Goal: Task Accomplishment & Management: Complete application form

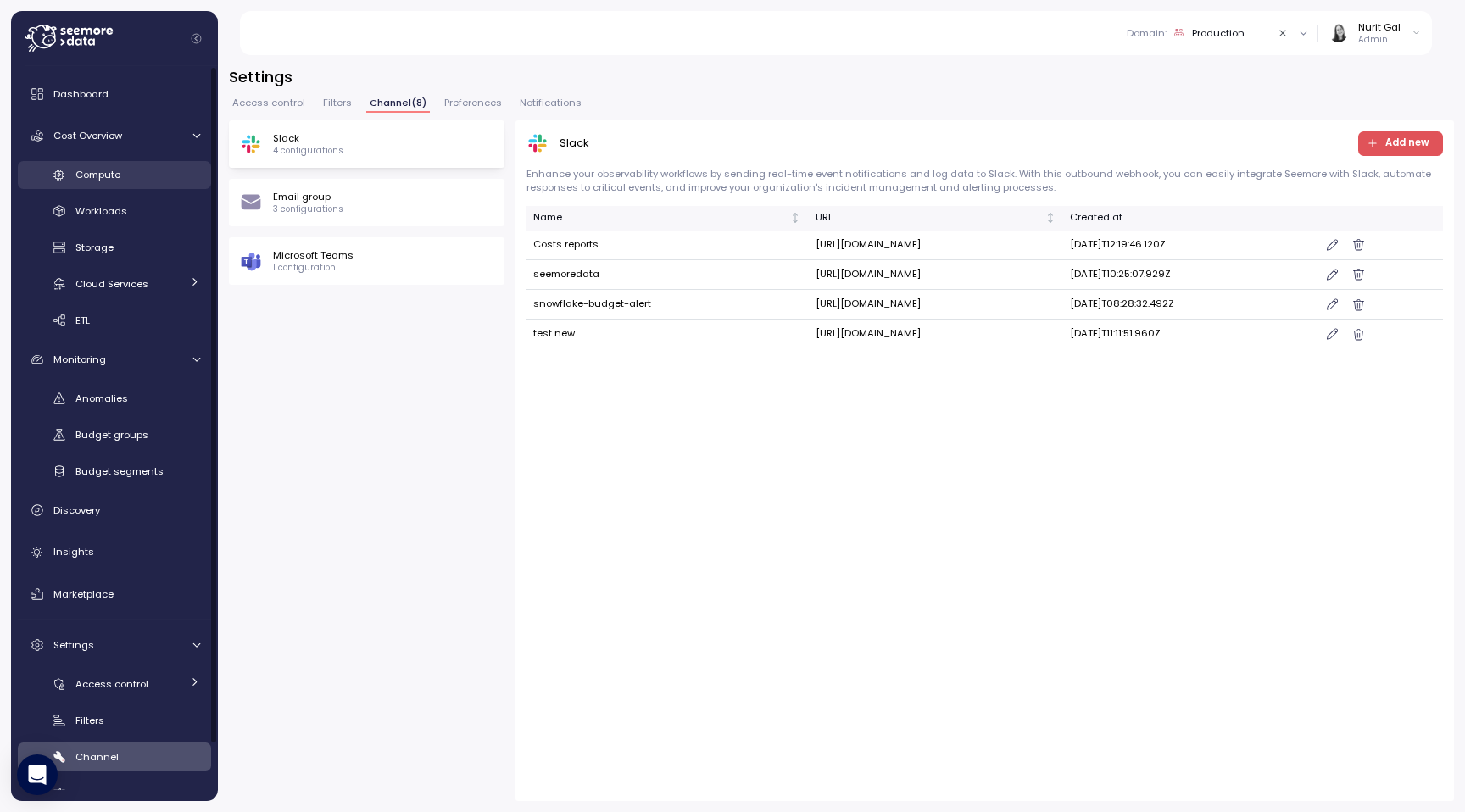
click at [123, 178] on div "Compute" at bounding box center [138, 174] width 125 height 17
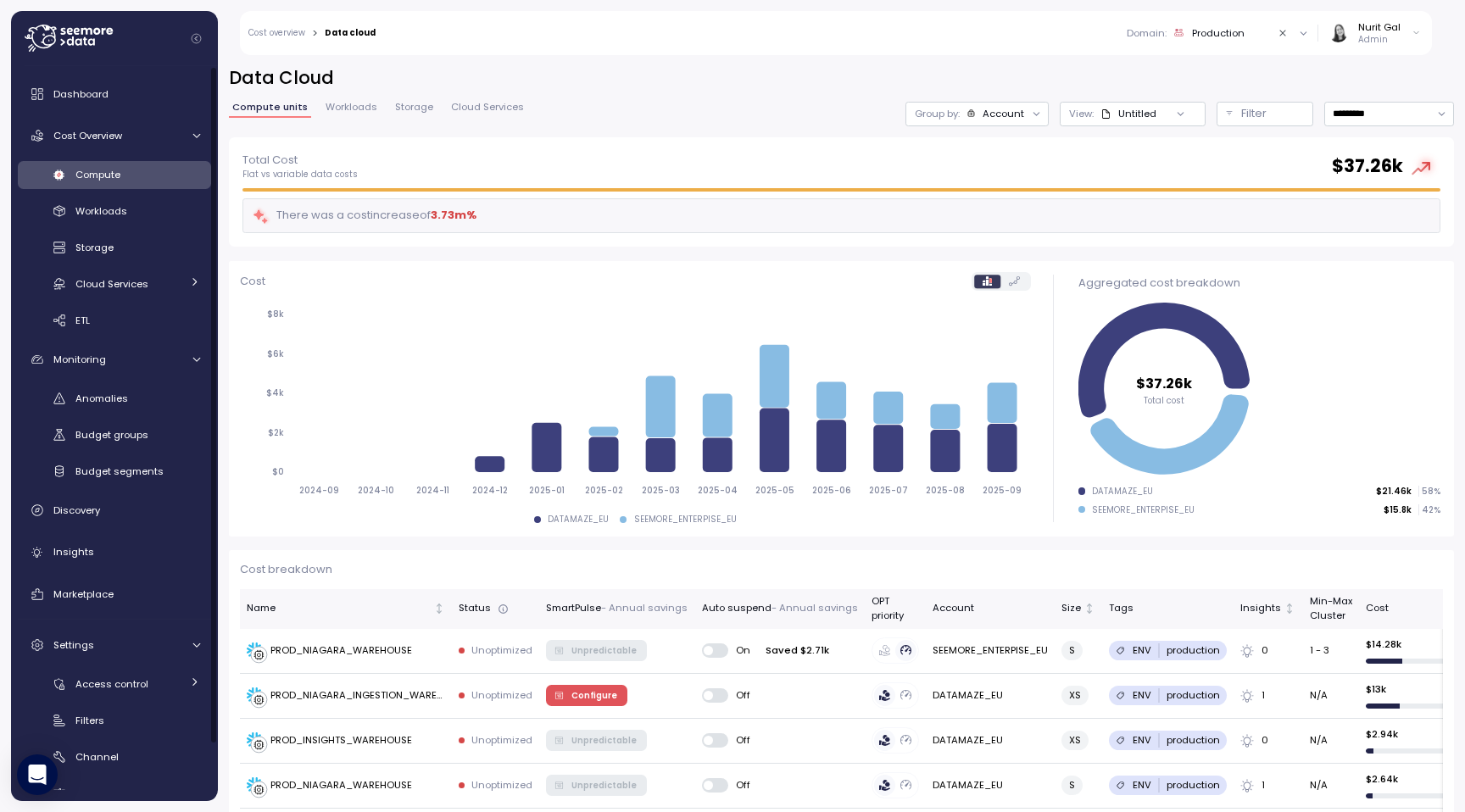
scroll to position [5, 0]
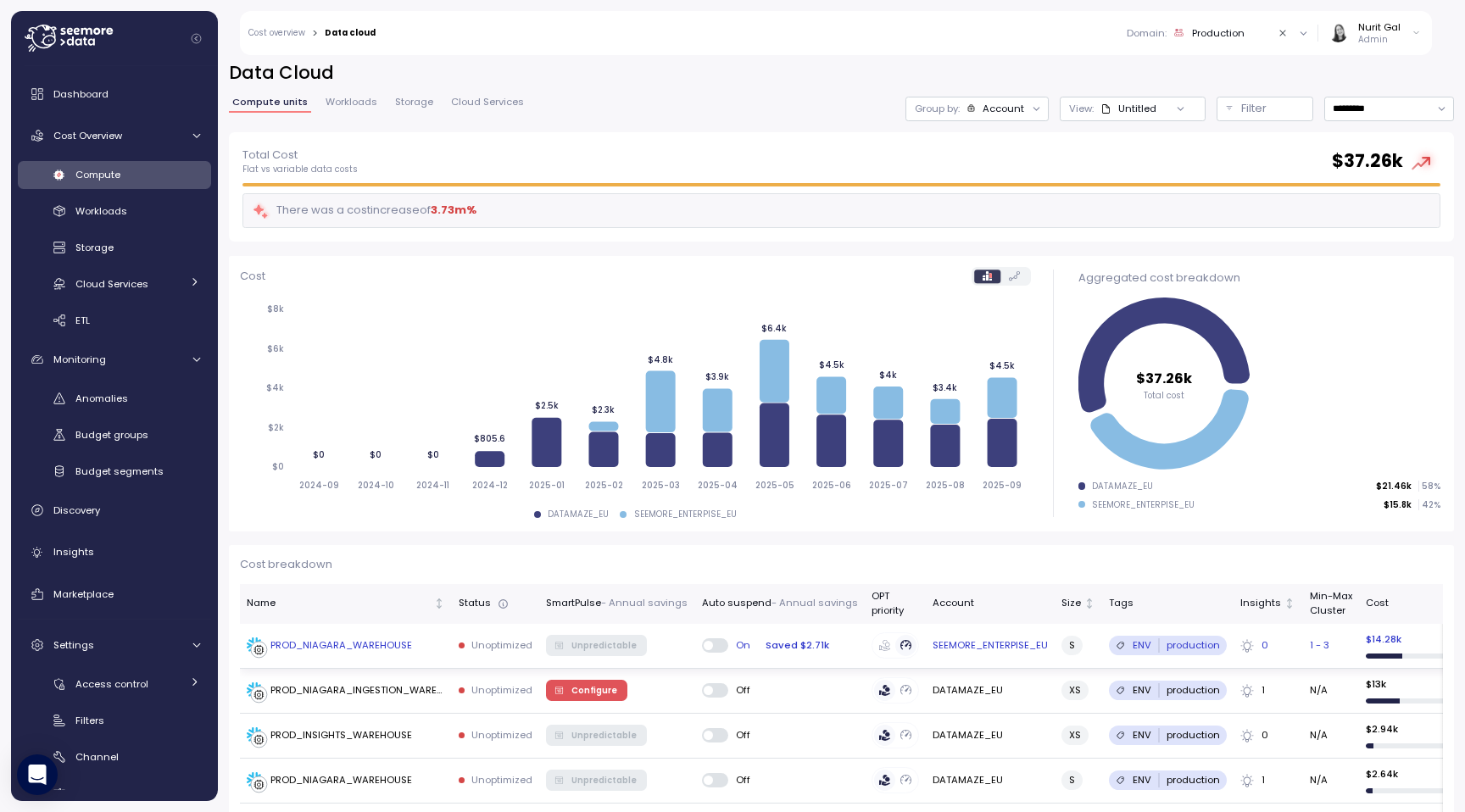
click at [397, 642] on div "PROD_NIAGARA_WAREHOUSE" at bounding box center [341, 646] width 142 height 15
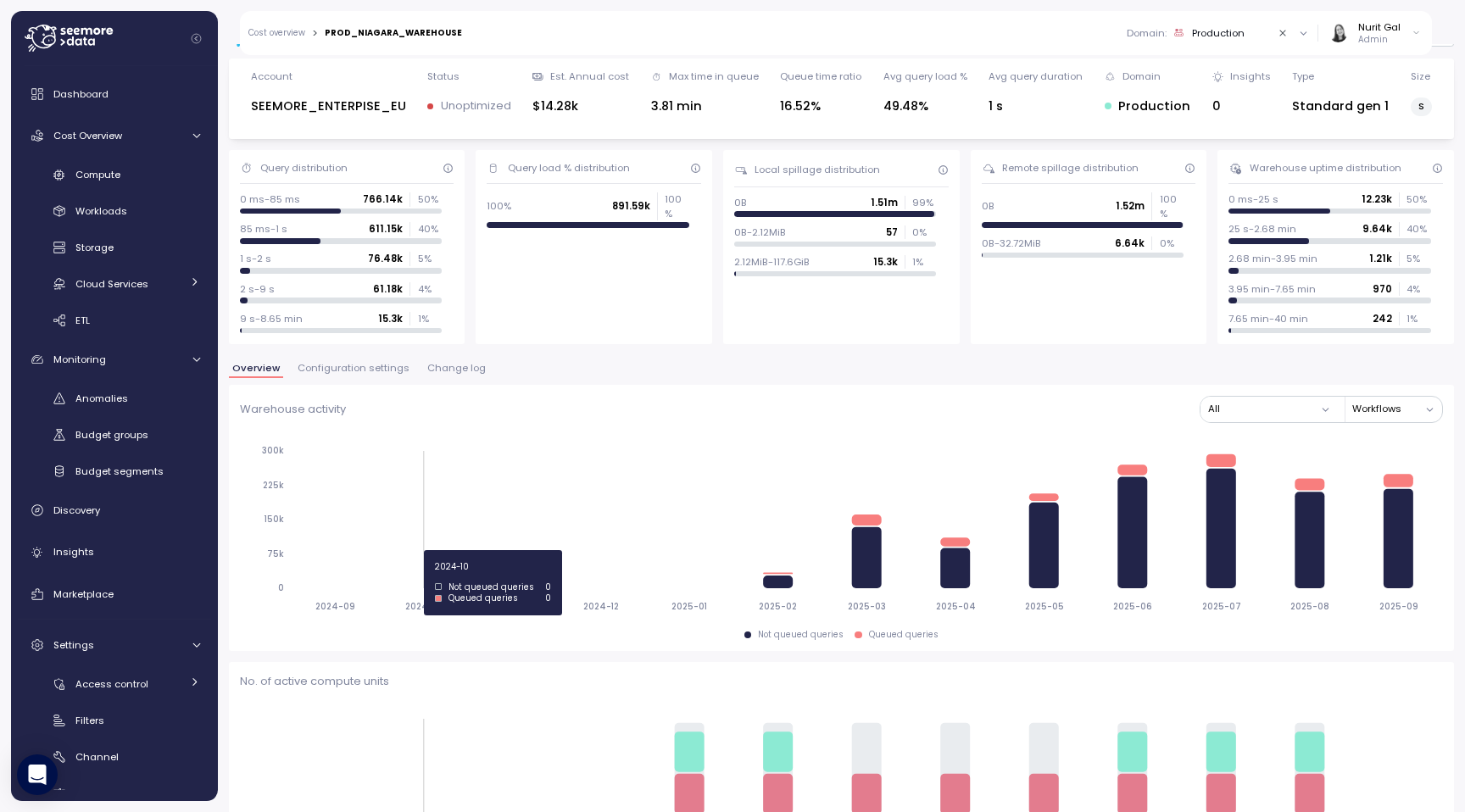
scroll to position [43, 0]
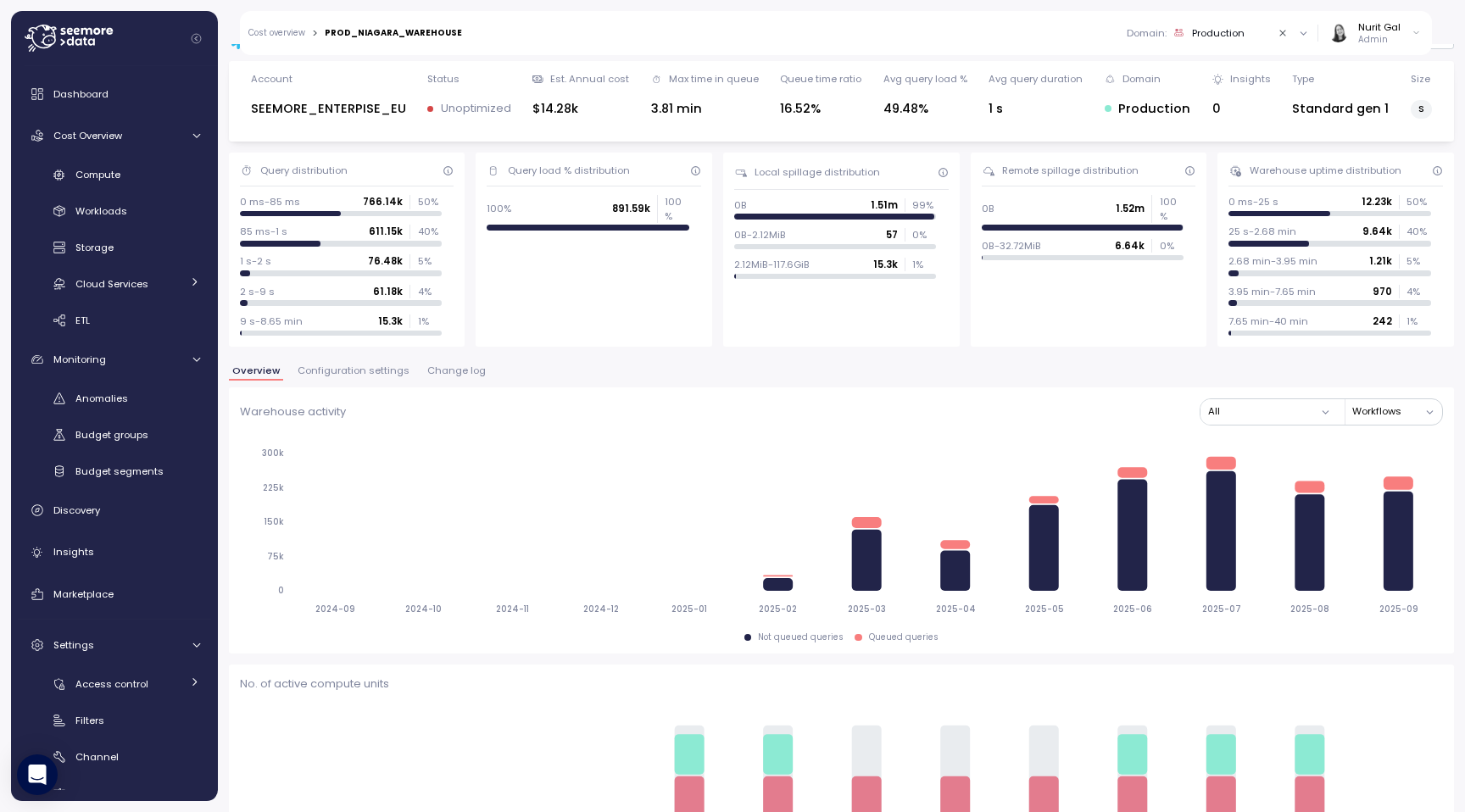
click at [364, 371] on span "Configuration settings" at bounding box center [353, 371] width 112 height 9
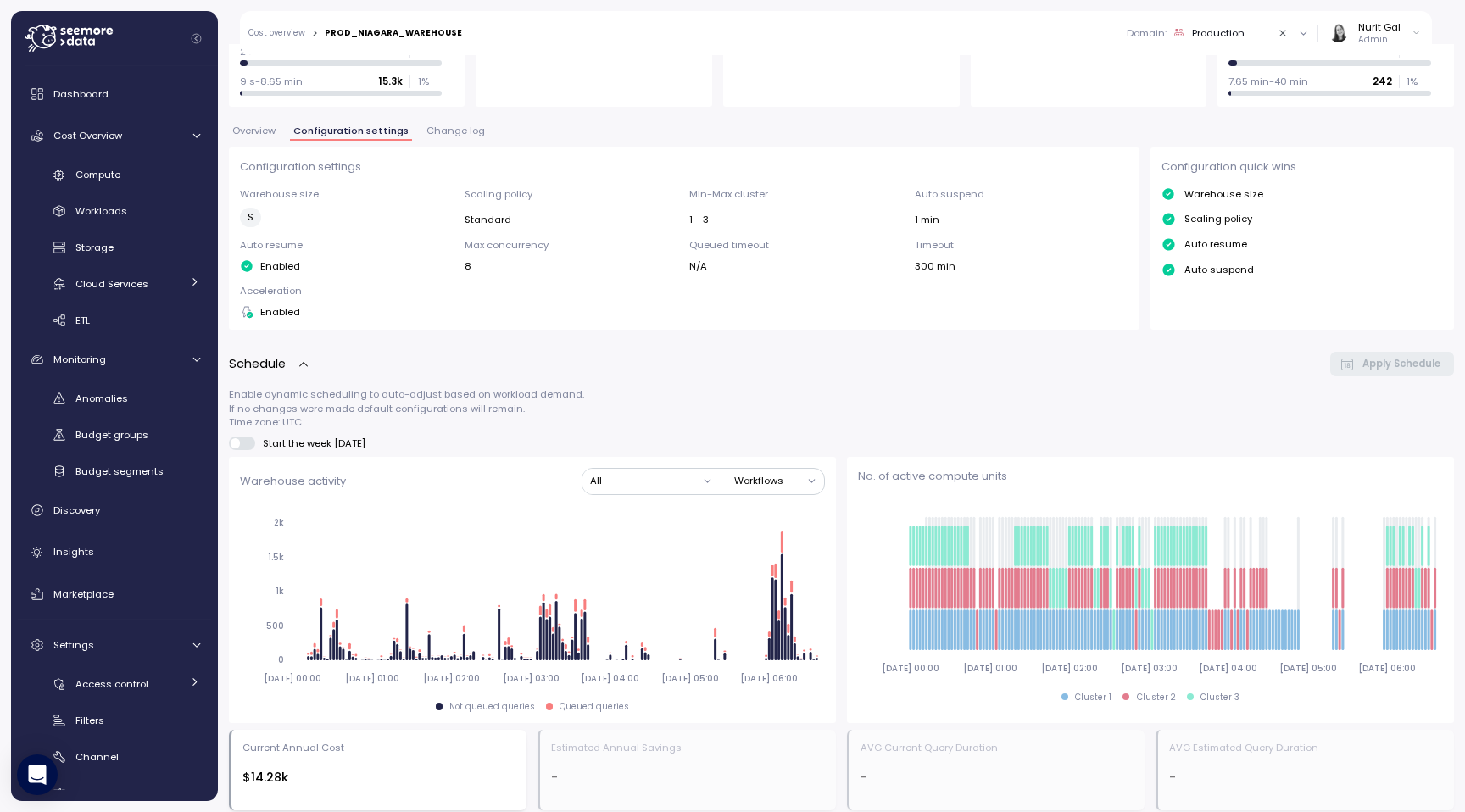
scroll to position [61, 0]
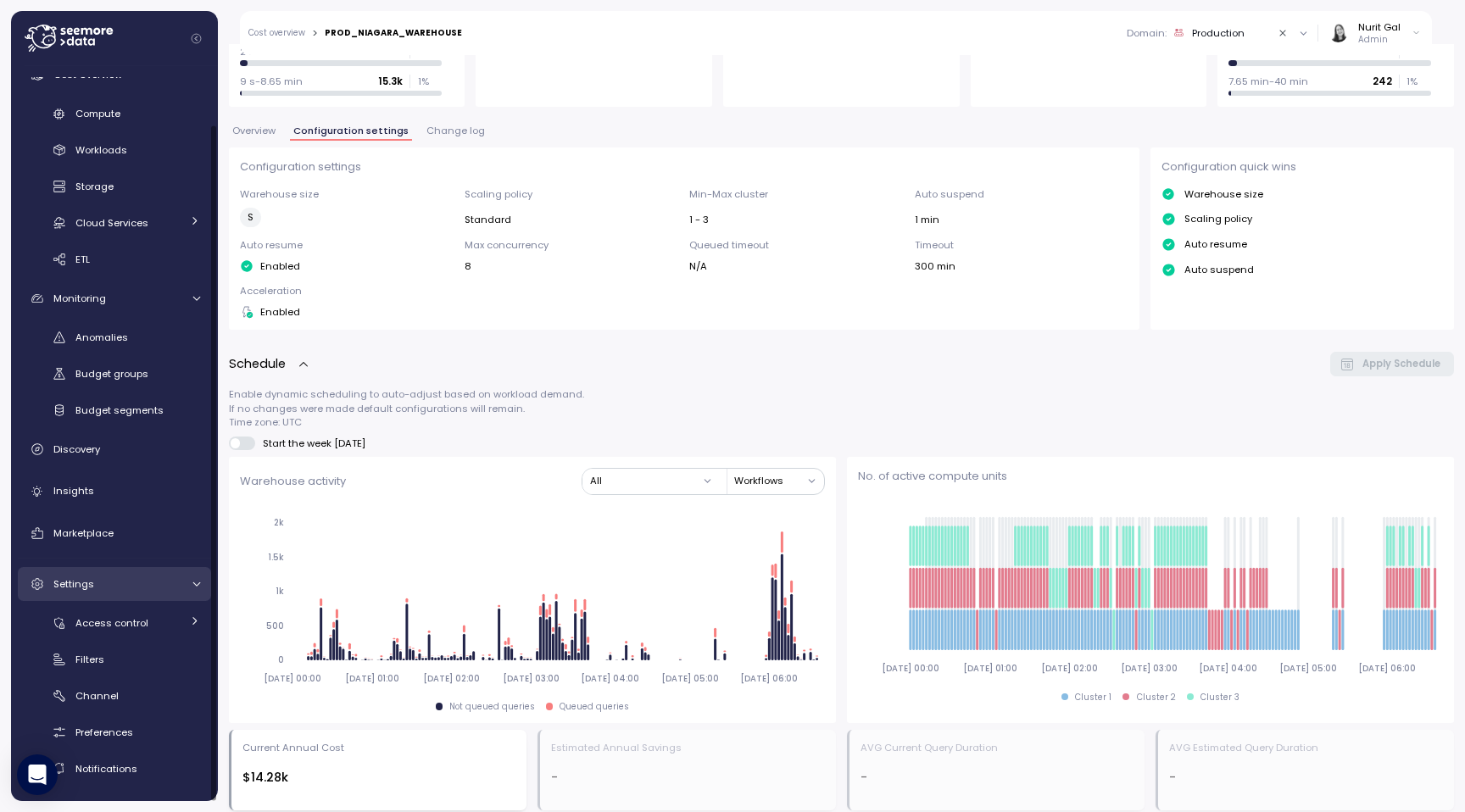
click at [106, 581] on div "Settings" at bounding box center [117, 584] width 127 height 17
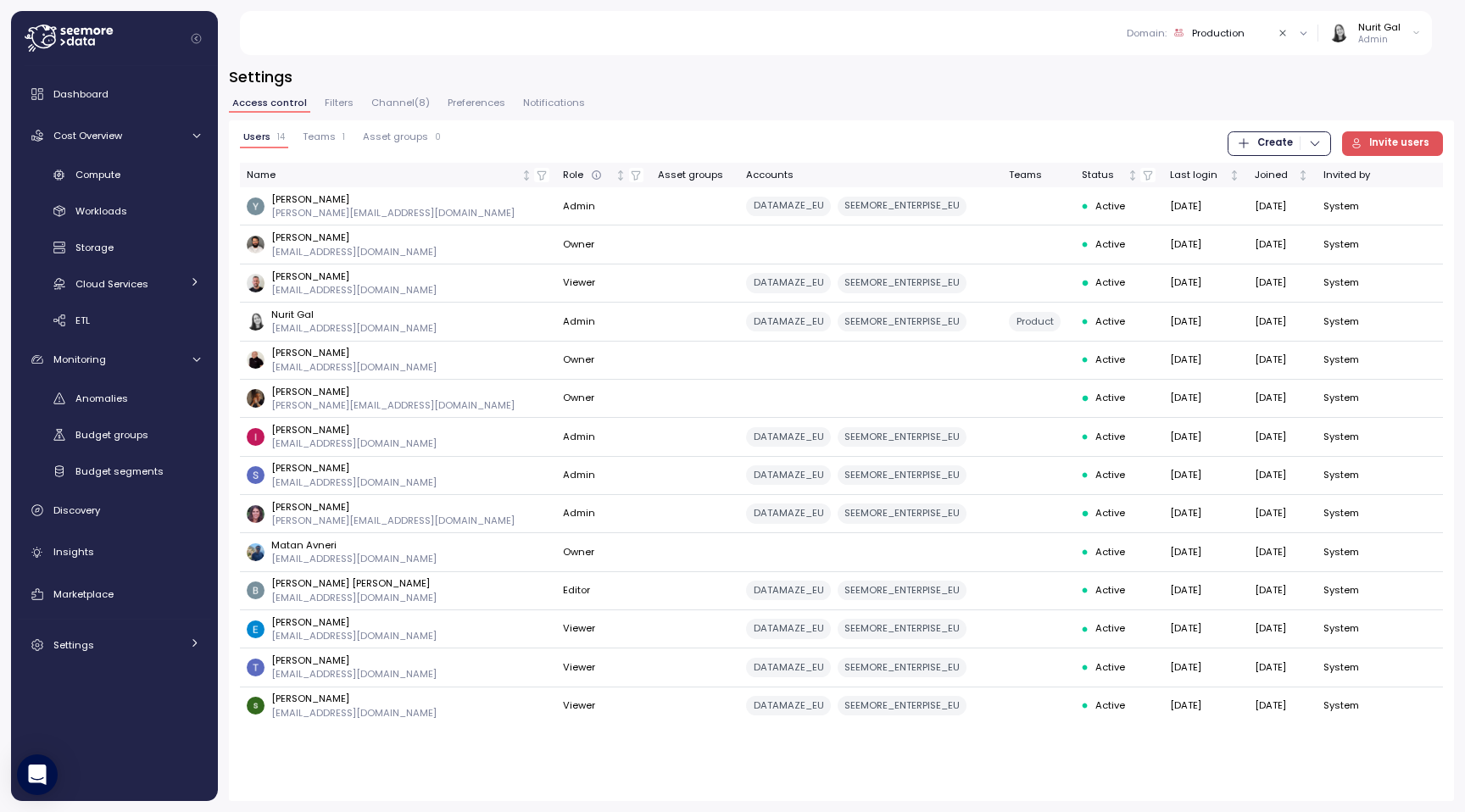
click at [478, 107] on span "Preferences" at bounding box center [477, 103] width 57 height 9
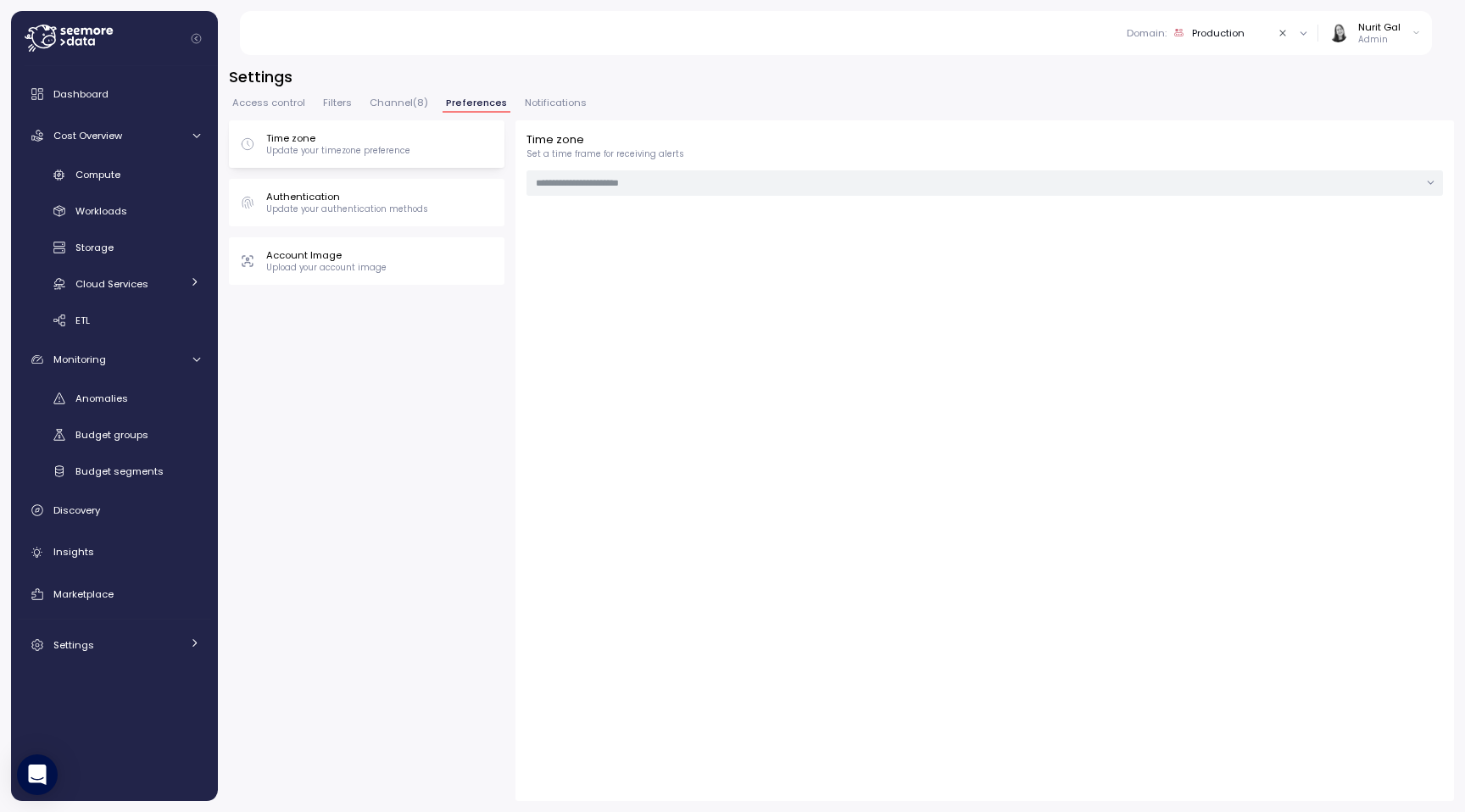
type input "******"
click at [407, 104] on span "Channel ( 8 )" at bounding box center [398, 103] width 58 height 9
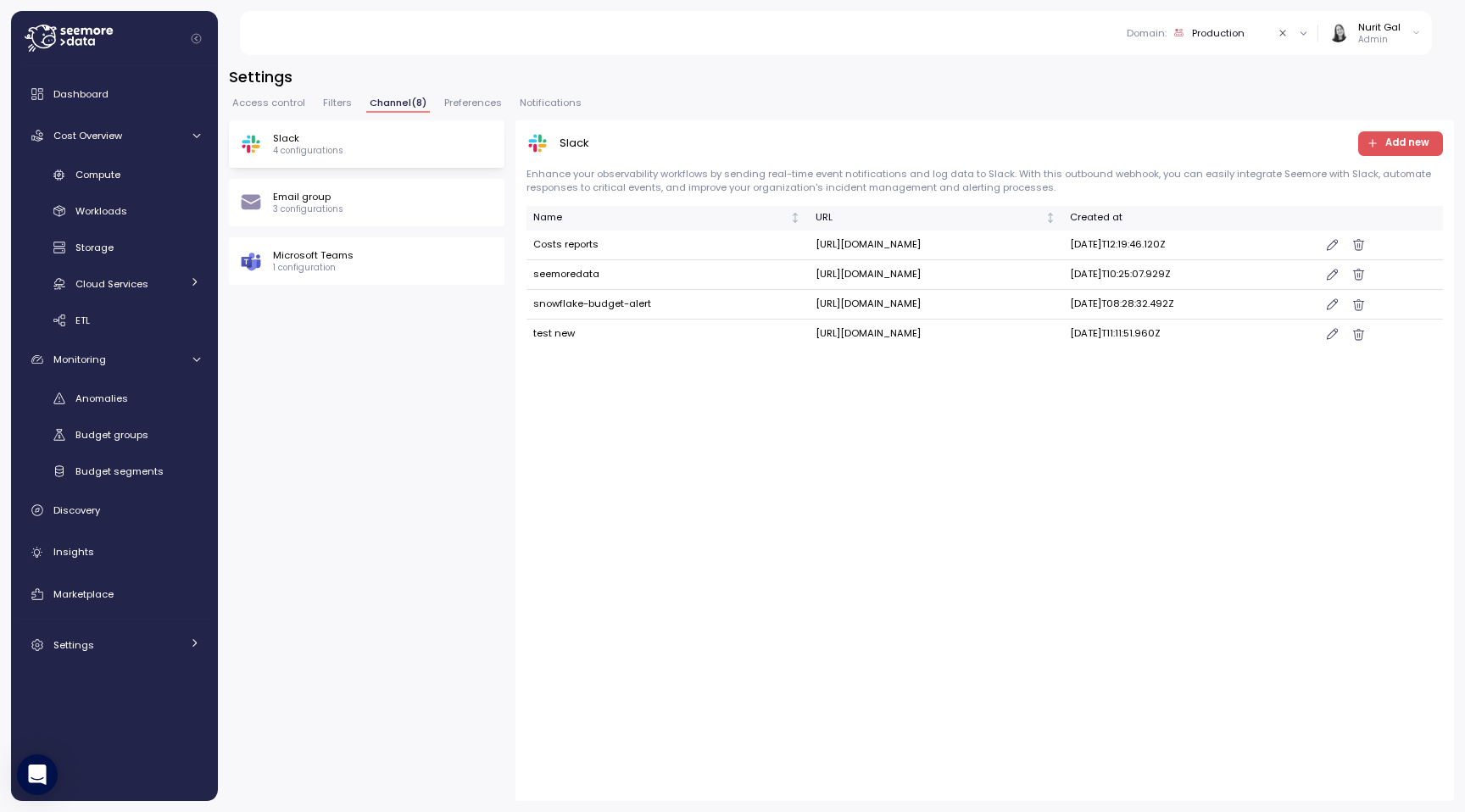
click at [588, 436] on div "Slack Add new Enhance your observability workflows by sending real-time event n…" at bounding box center [985, 460] width 939 height 681
click at [429, 226] on div "Email group 3 configurations" at bounding box center [367, 202] width 276 height 47
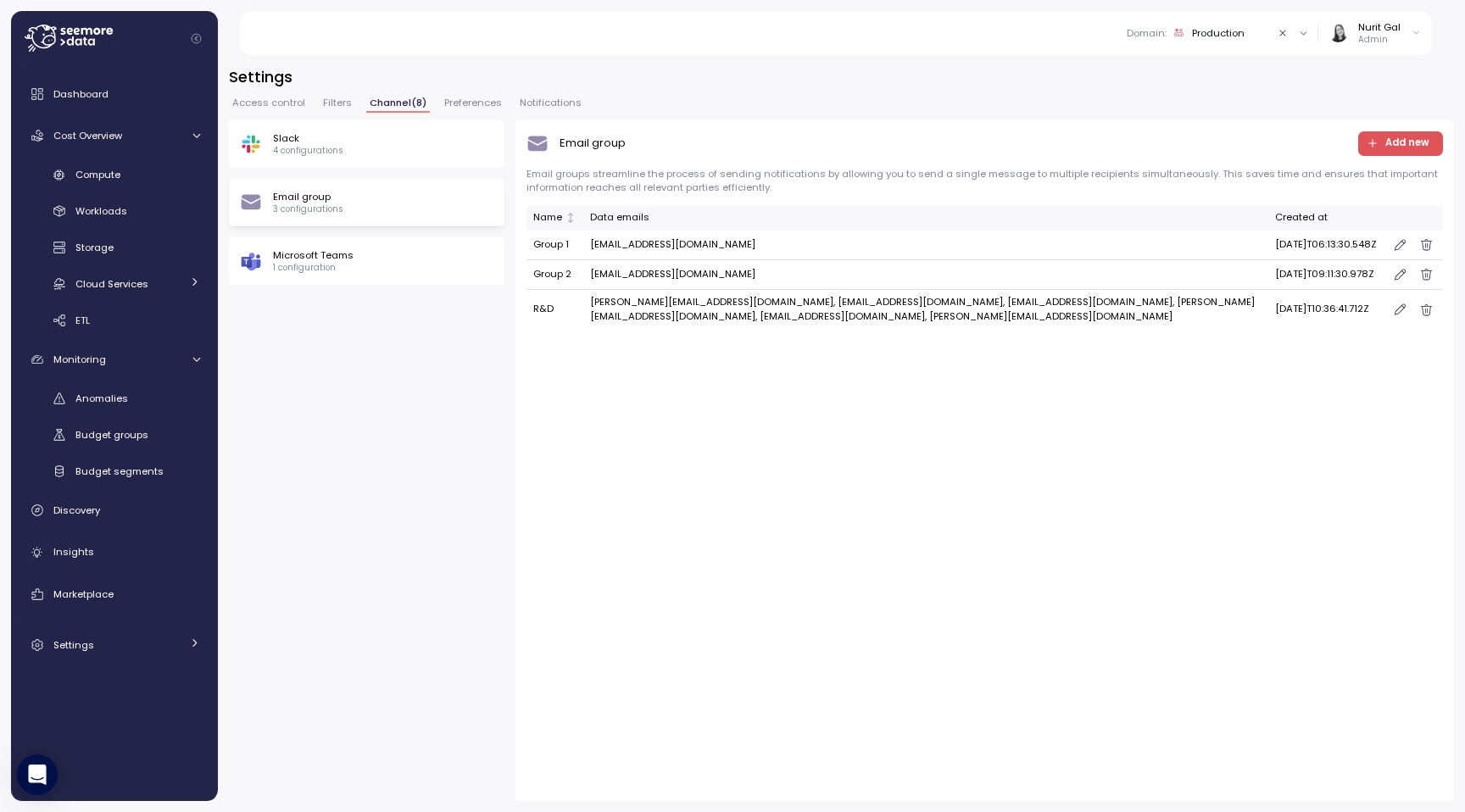
click at [411, 156] on div "Slack 4 configurations" at bounding box center [367, 144] width 254 height 25
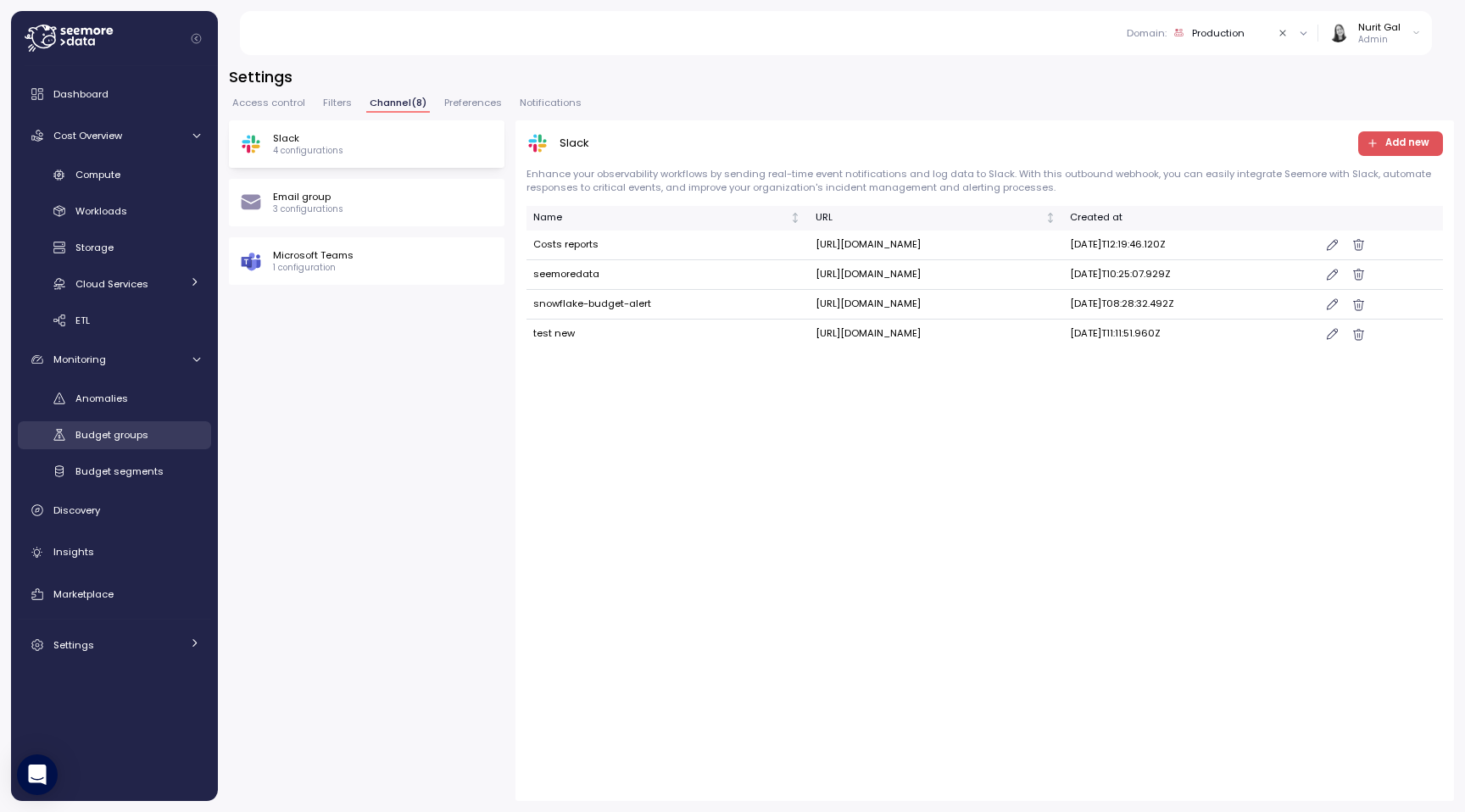
click at [100, 434] on span "Budget groups" at bounding box center [112, 434] width 73 height 14
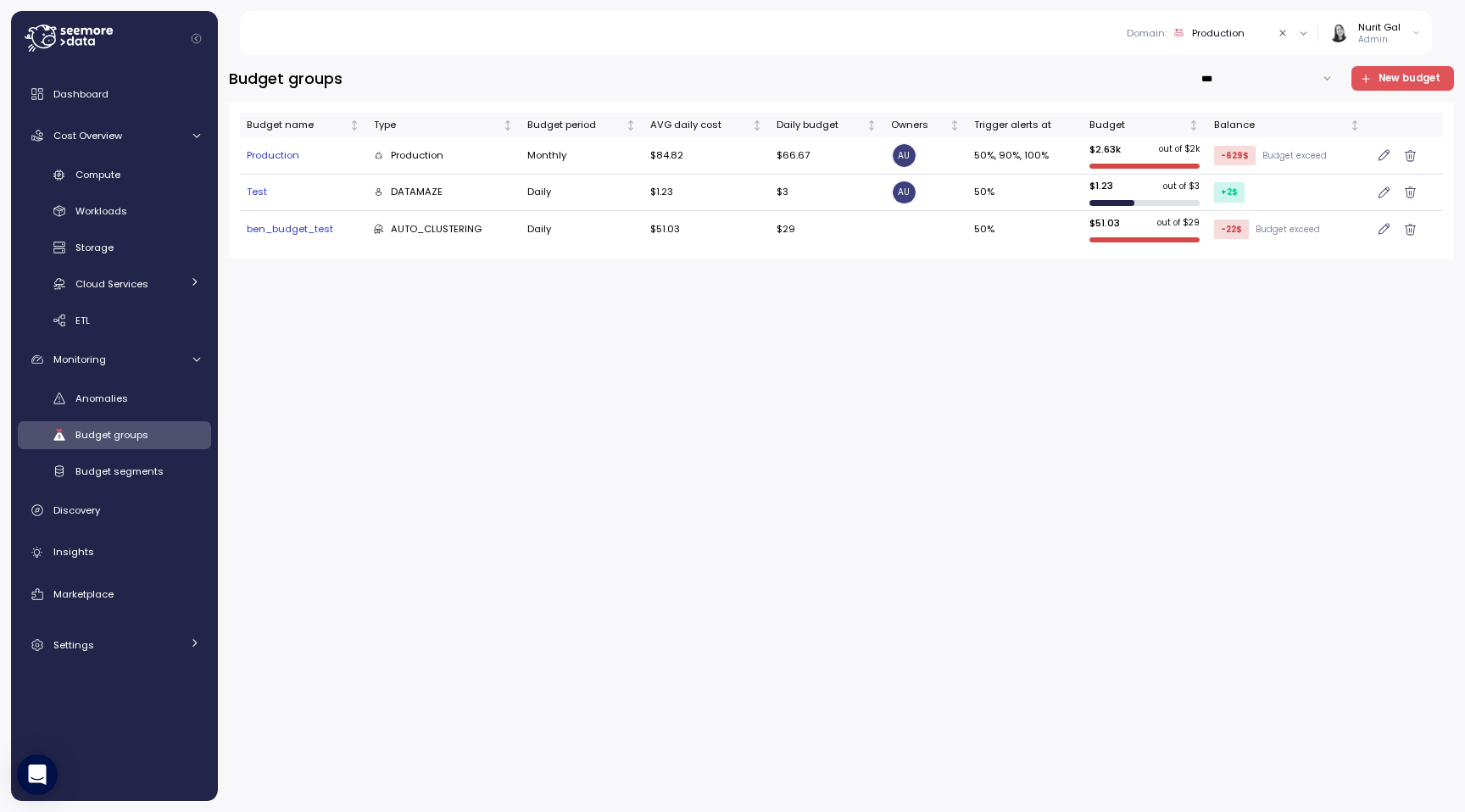
click at [1365, 74] on icon "button" at bounding box center [1366, 79] width 12 height 12
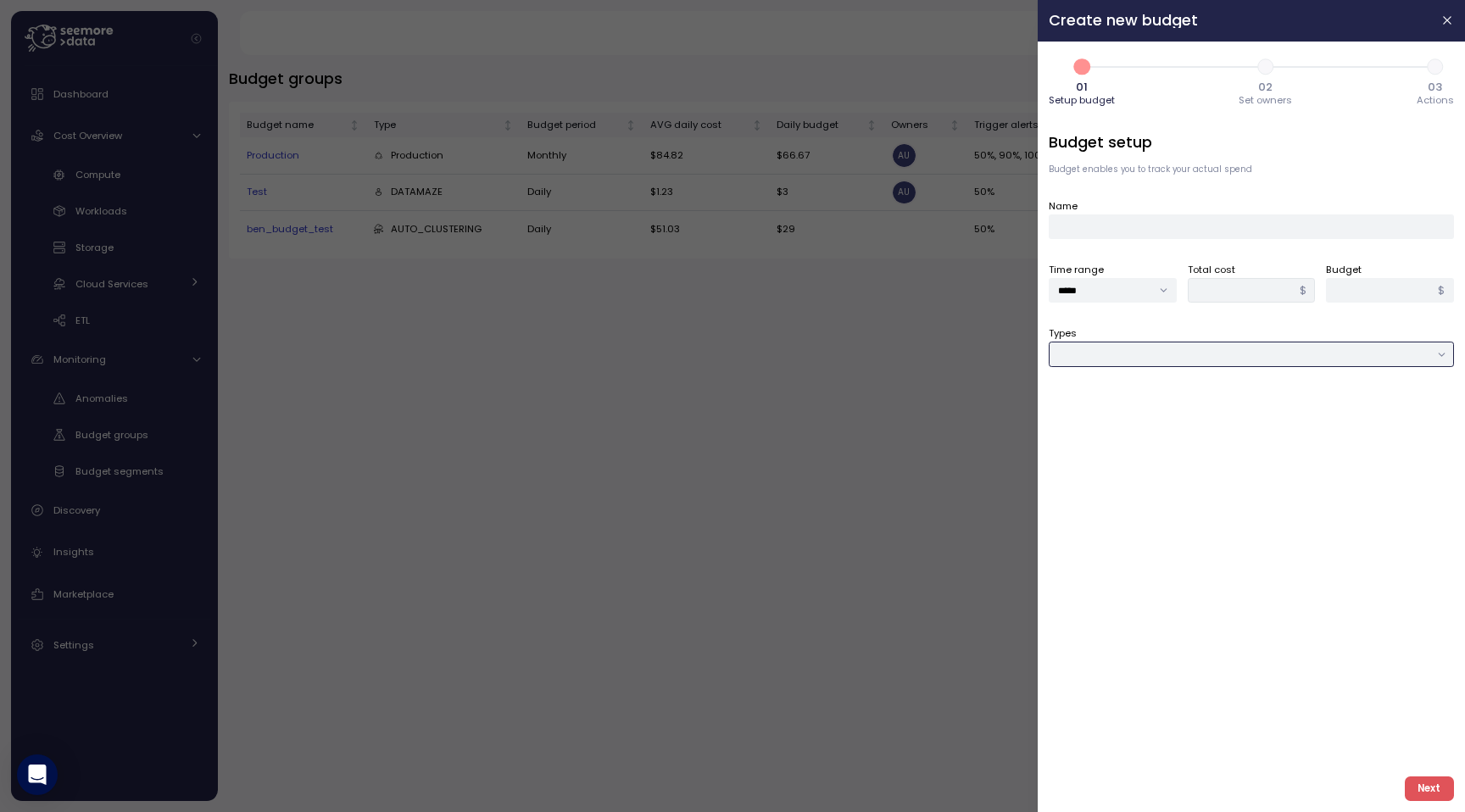
click at [1112, 361] on input "Types" at bounding box center [1252, 354] width 406 height 25
click at [1101, 404] on div "Job & Workflow" at bounding box center [1115, 410] width 73 height 14
type input "**********"
click at [1111, 410] on div at bounding box center [1252, 418] width 406 height 25
click at [1095, 454] on div "Job" at bounding box center [1091, 454] width 31 height 12
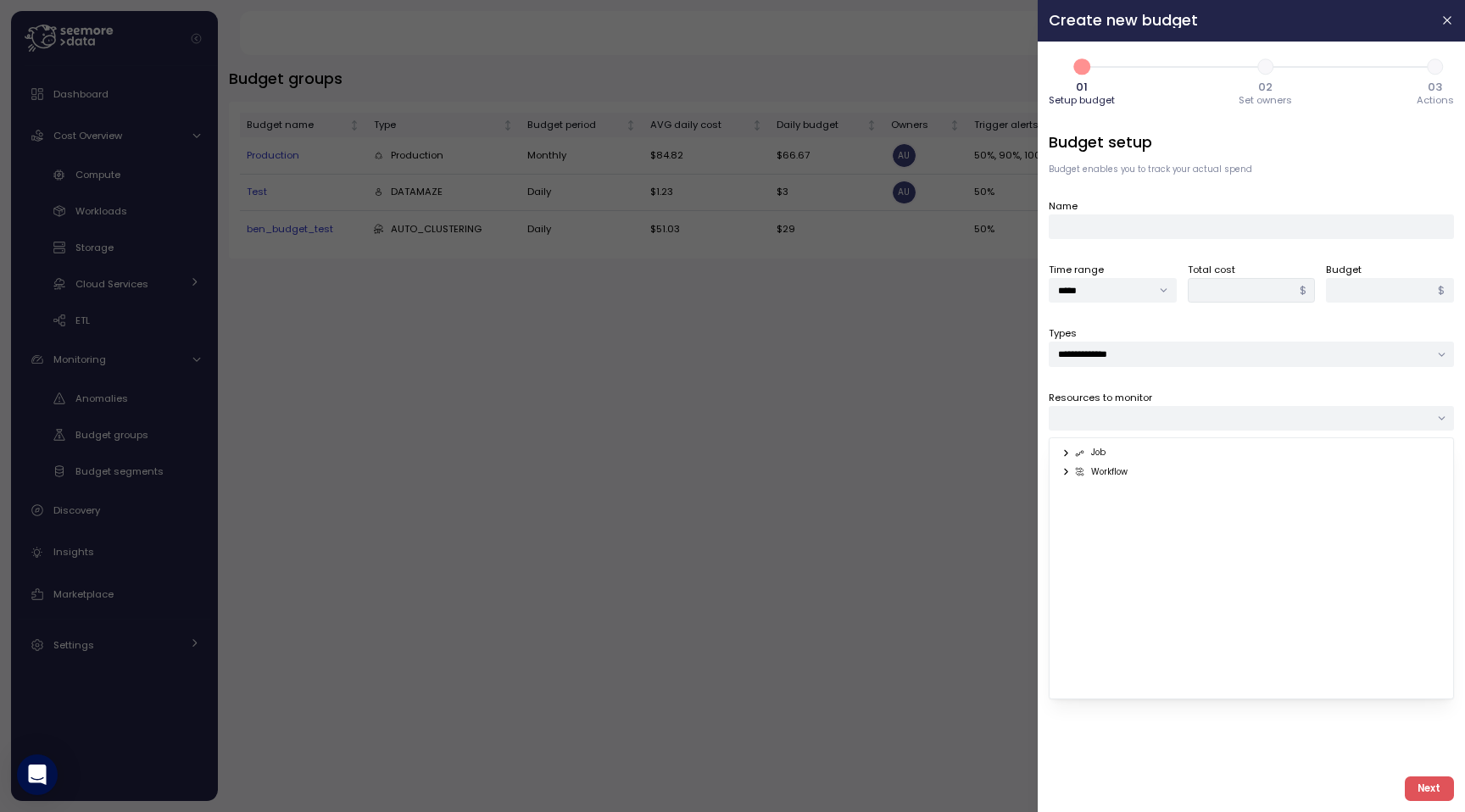
click at [1091, 482] on span "Workflow" at bounding box center [1247, 476] width 373 height 19
click at [1092, 477] on div "Workflow" at bounding box center [1102, 472] width 54 height 12
click at [1056, 474] on div "Job Workflow" at bounding box center [1252, 568] width 406 height 262
click at [1063, 473] on icon at bounding box center [1067, 472] width 11 height 11
click at [1119, 476] on div "Workflow" at bounding box center [1102, 472] width 54 height 12
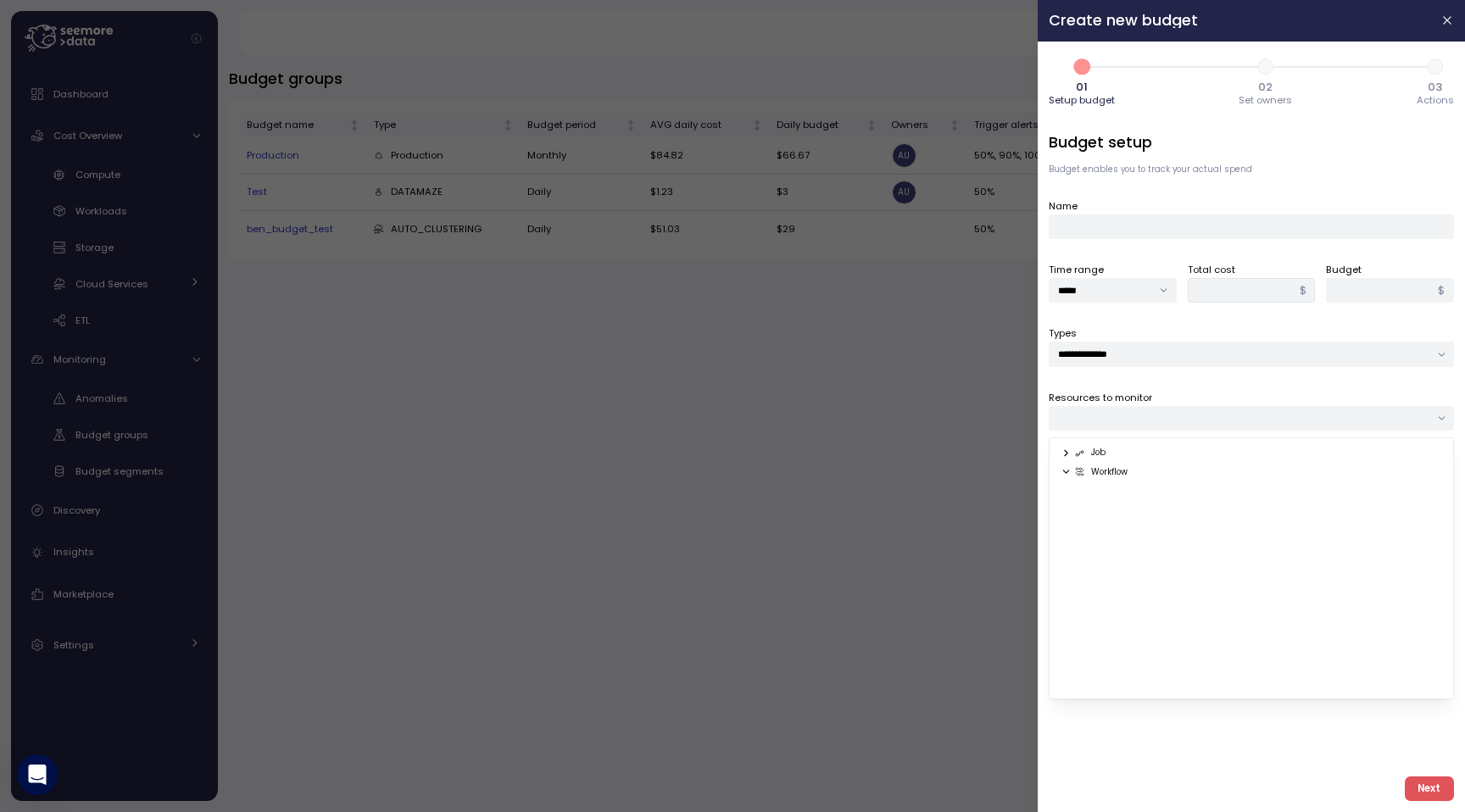
click at [1066, 455] on icon at bounding box center [1066, 453] width 3 height 6
click at [1172, 723] on div "**********" at bounding box center [1252, 447] width 406 height 631
click at [1447, 789] on button "Next" at bounding box center [1429, 789] width 49 height 25
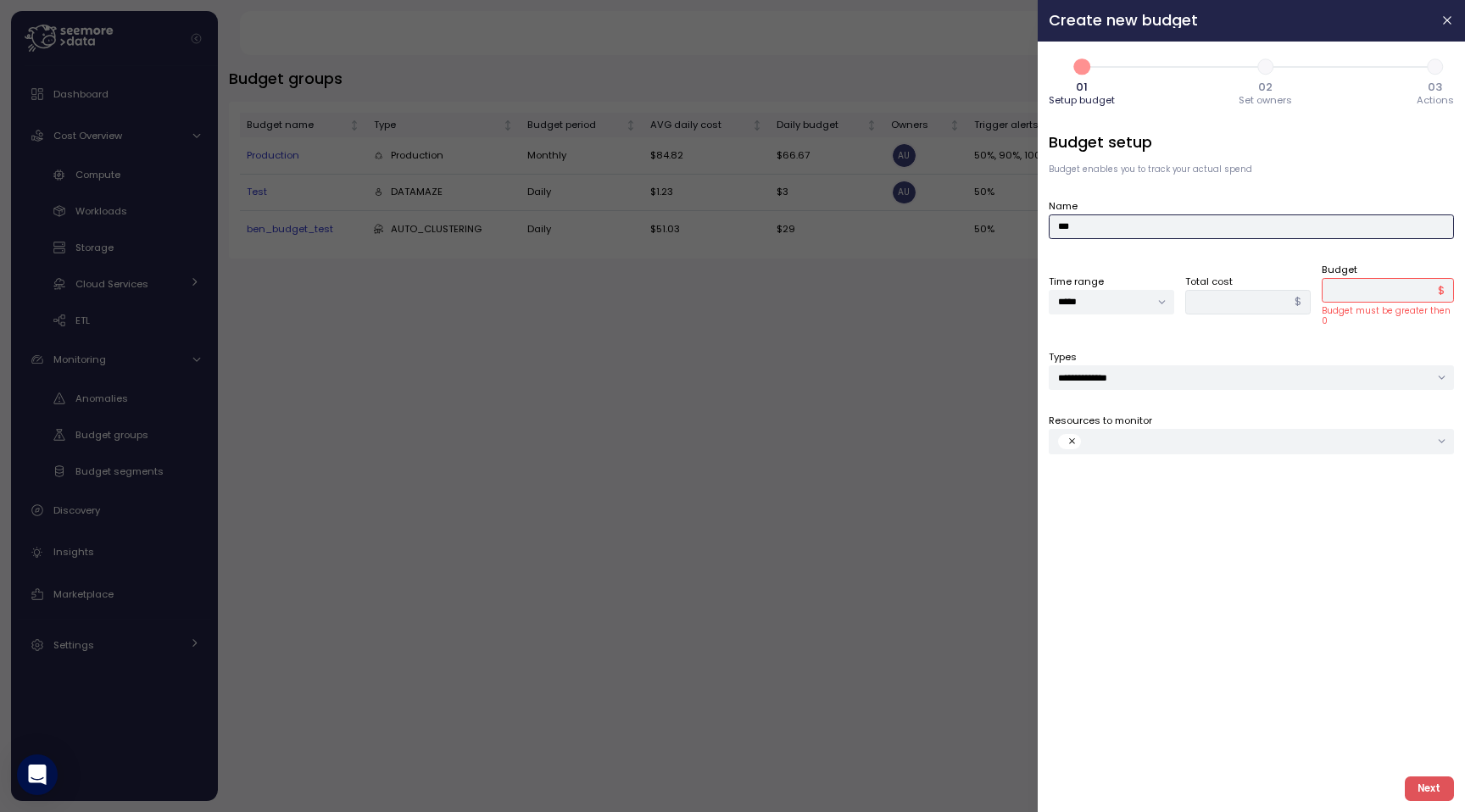
type input "***"
click at [1350, 281] on input "*" at bounding box center [1388, 290] width 132 height 25
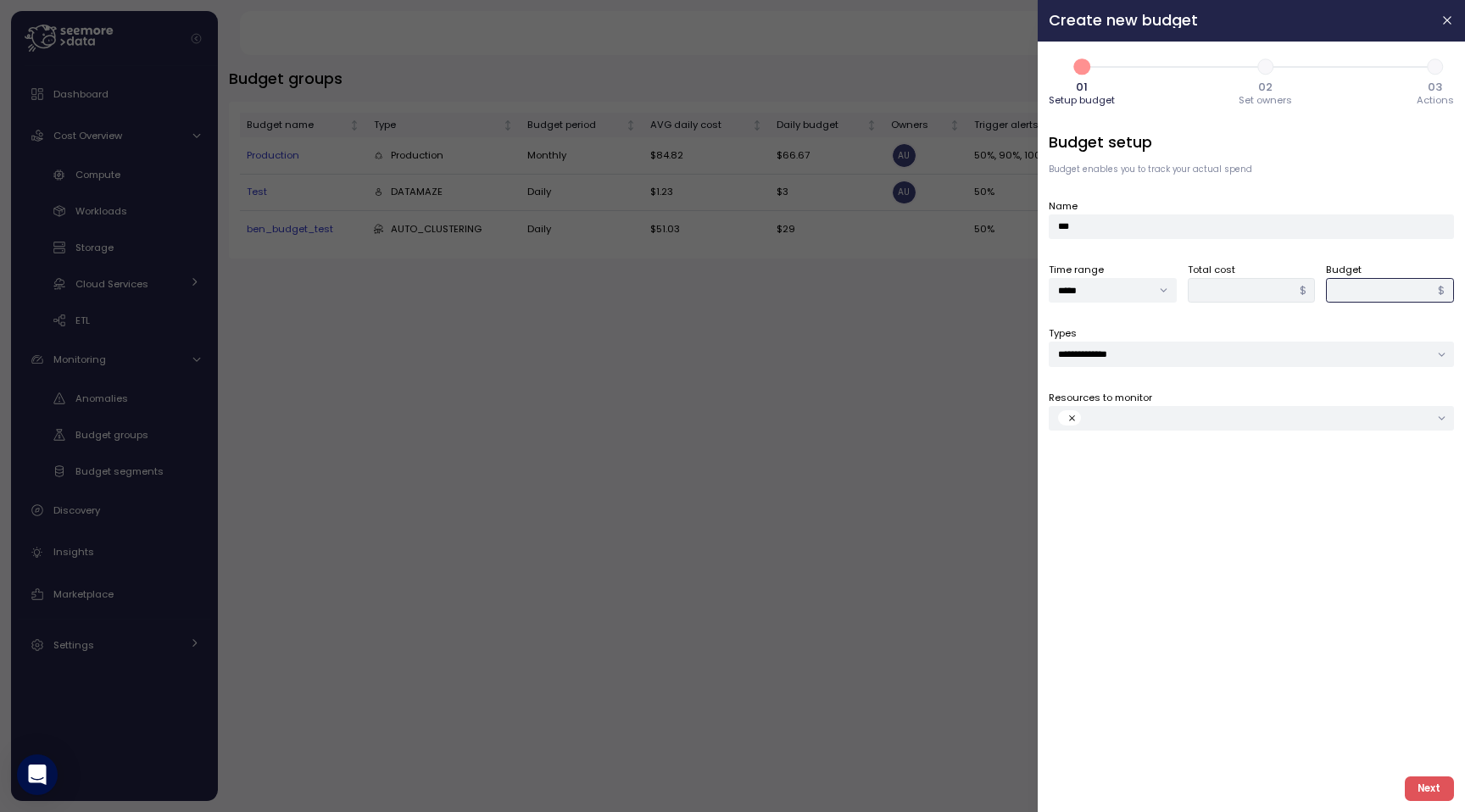
type input "**"
click at [1421, 780] on span "Next" at bounding box center [1429, 789] width 23 height 23
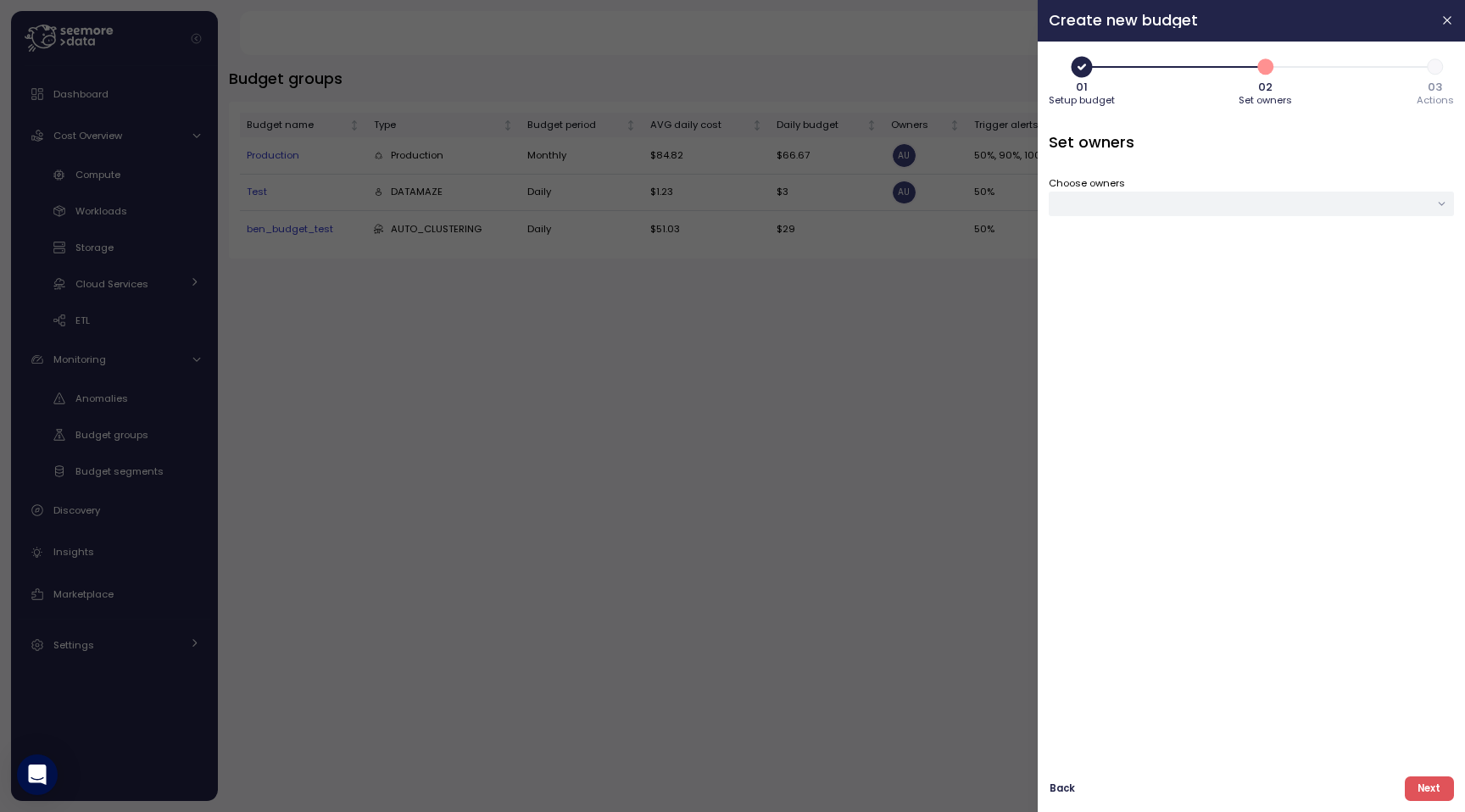
click at [1120, 206] on div at bounding box center [1252, 204] width 406 height 25
click at [1331, 294] on div "[PERSON_NAME]" at bounding box center [1351, 290] width 78 height 14
click at [1410, 331] on span "Save" at bounding box center [1421, 332] width 25 height 23
click at [1419, 790] on button "Next" at bounding box center [1429, 789] width 49 height 25
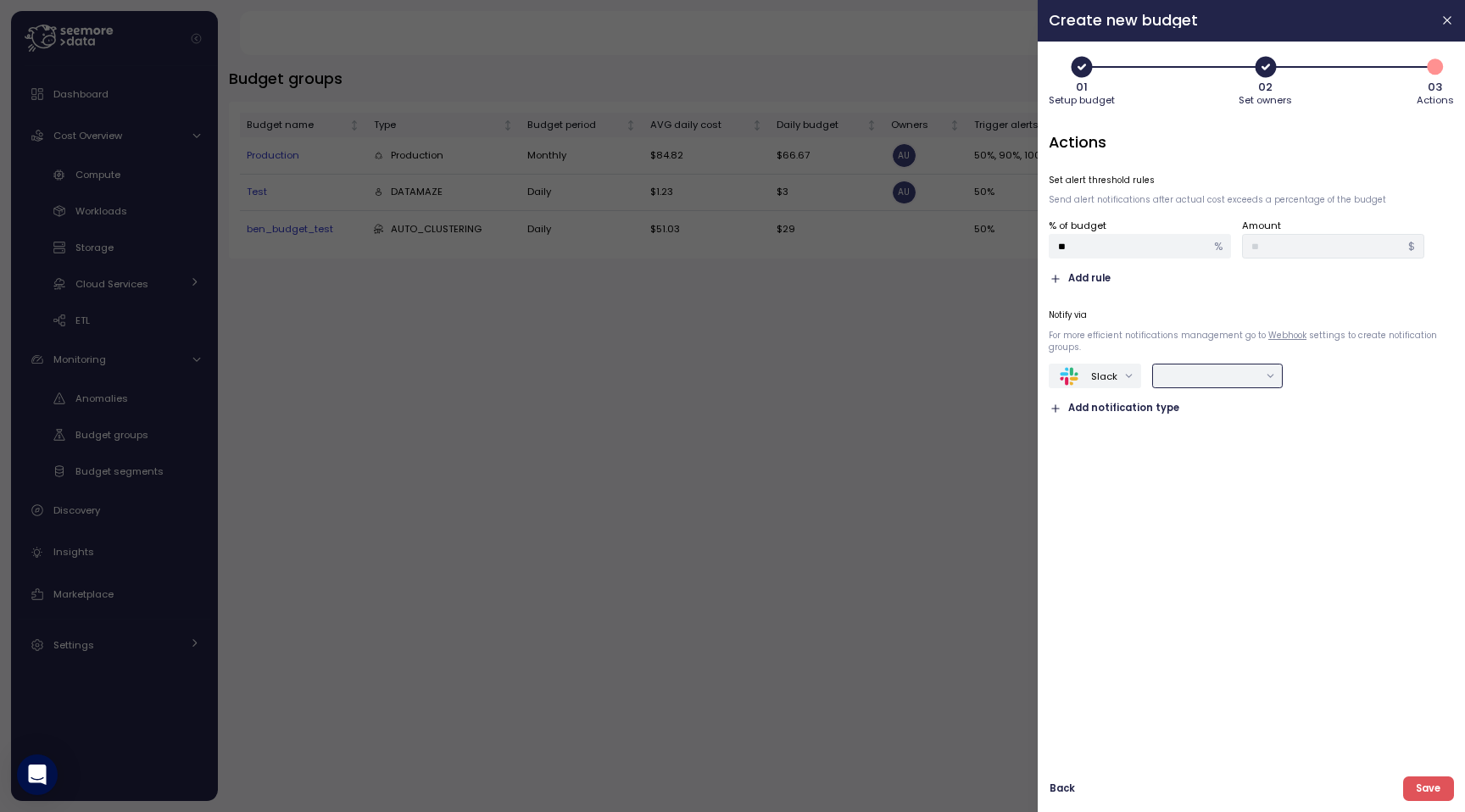
click at [1186, 373] on input "text" at bounding box center [1210, 376] width 96 height 15
click at [1215, 418] on div "Costs reports" at bounding box center [1229, 410] width 149 height 22
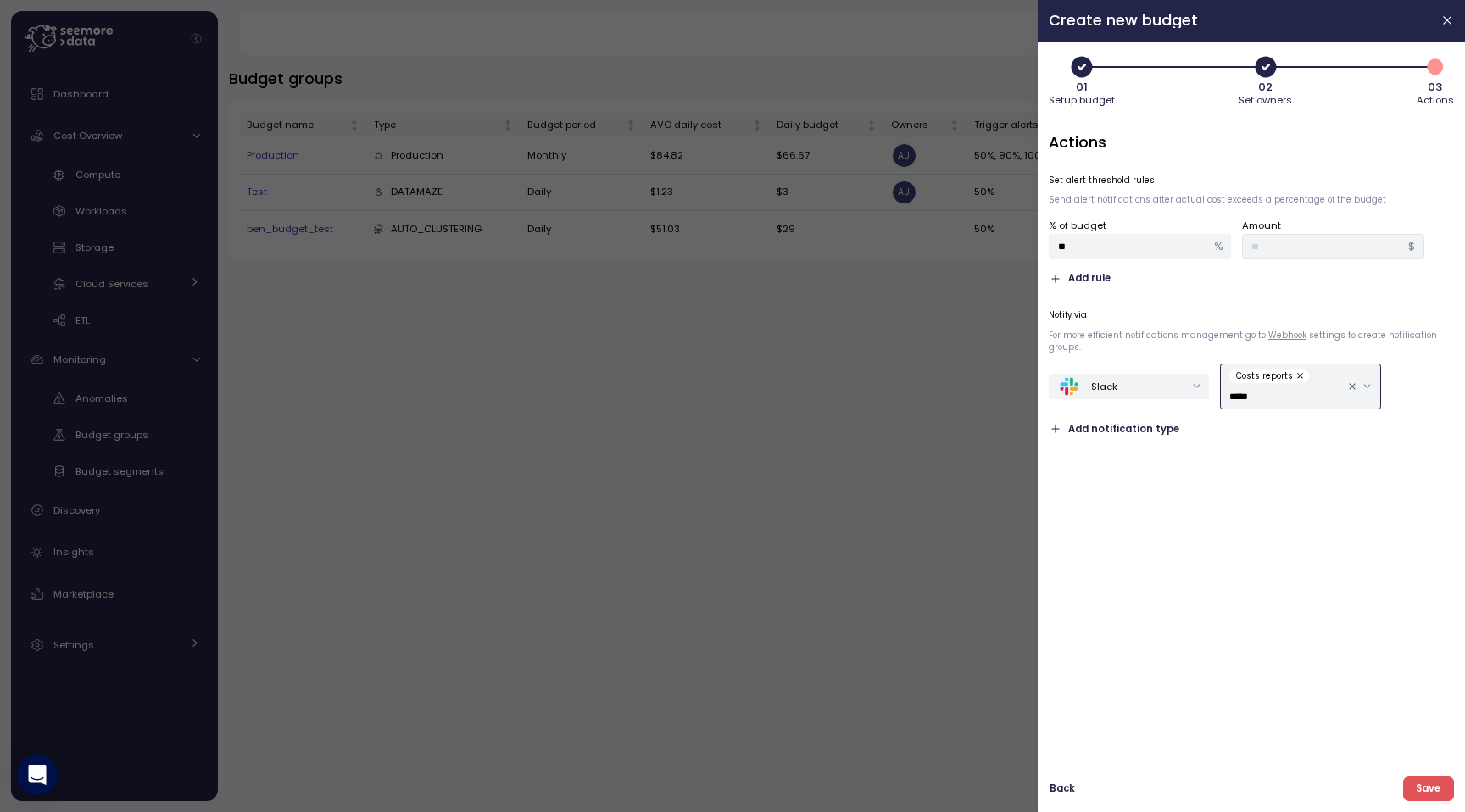
click at [1404, 777] on button "Save" at bounding box center [1429, 789] width 51 height 25
type input "******"
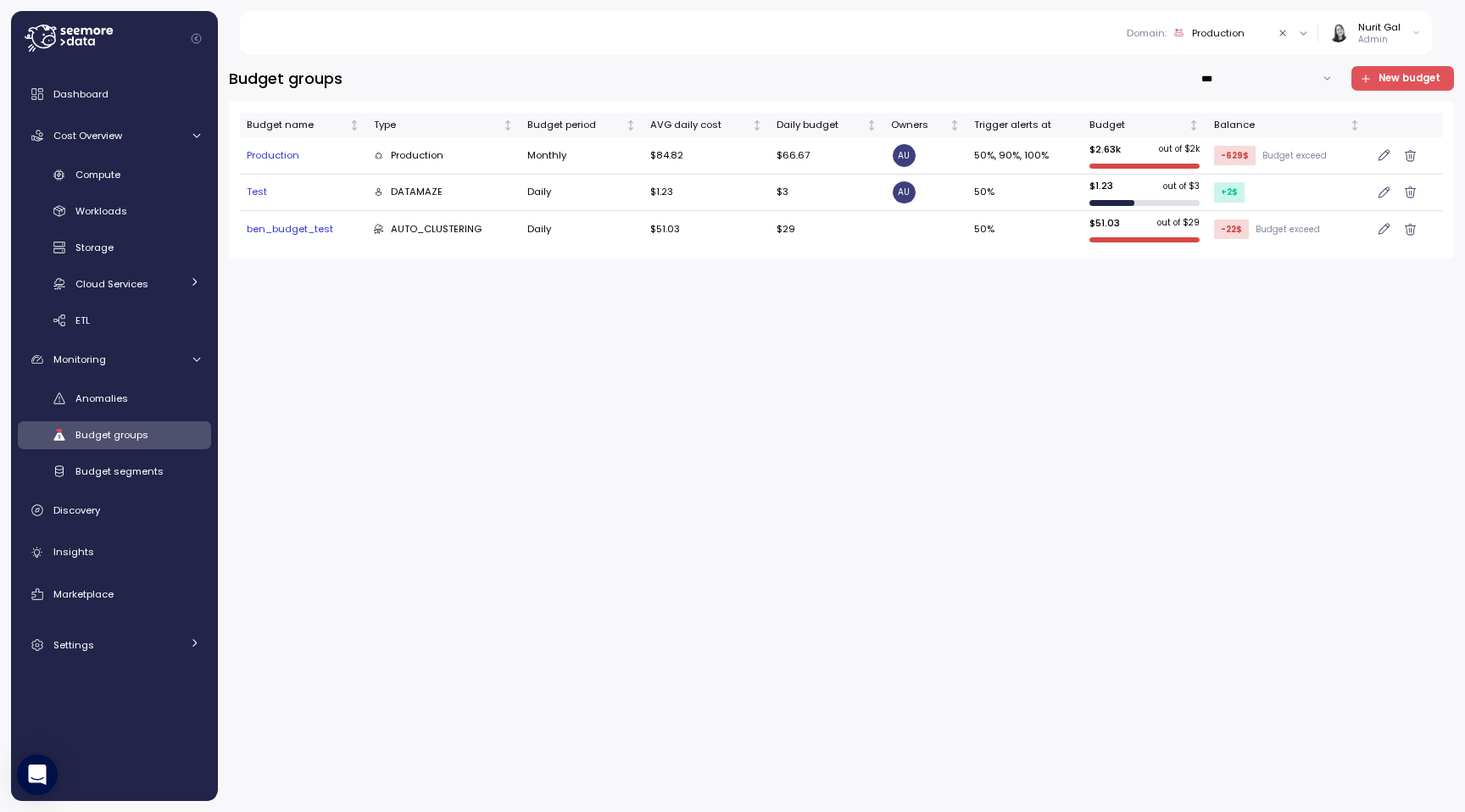
click at [1385, 70] on span "New budget" at bounding box center [1409, 78] width 62 height 23
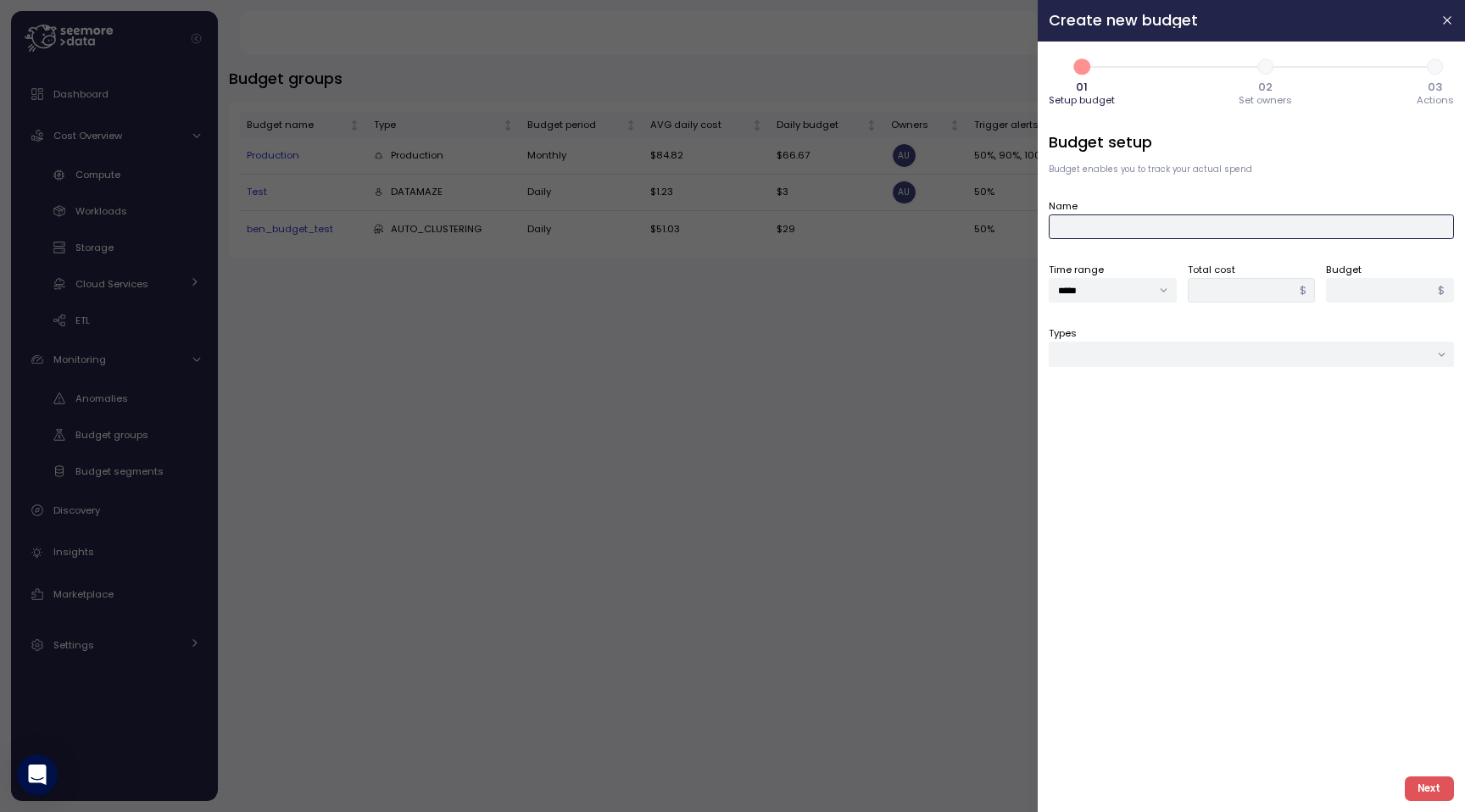
click at [1121, 222] on input "Name" at bounding box center [1252, 227] width 406 height 25
type input "*********"
click at [1185, 346] on input "Types" at bounding box center [1252, 354] width 406 height 25
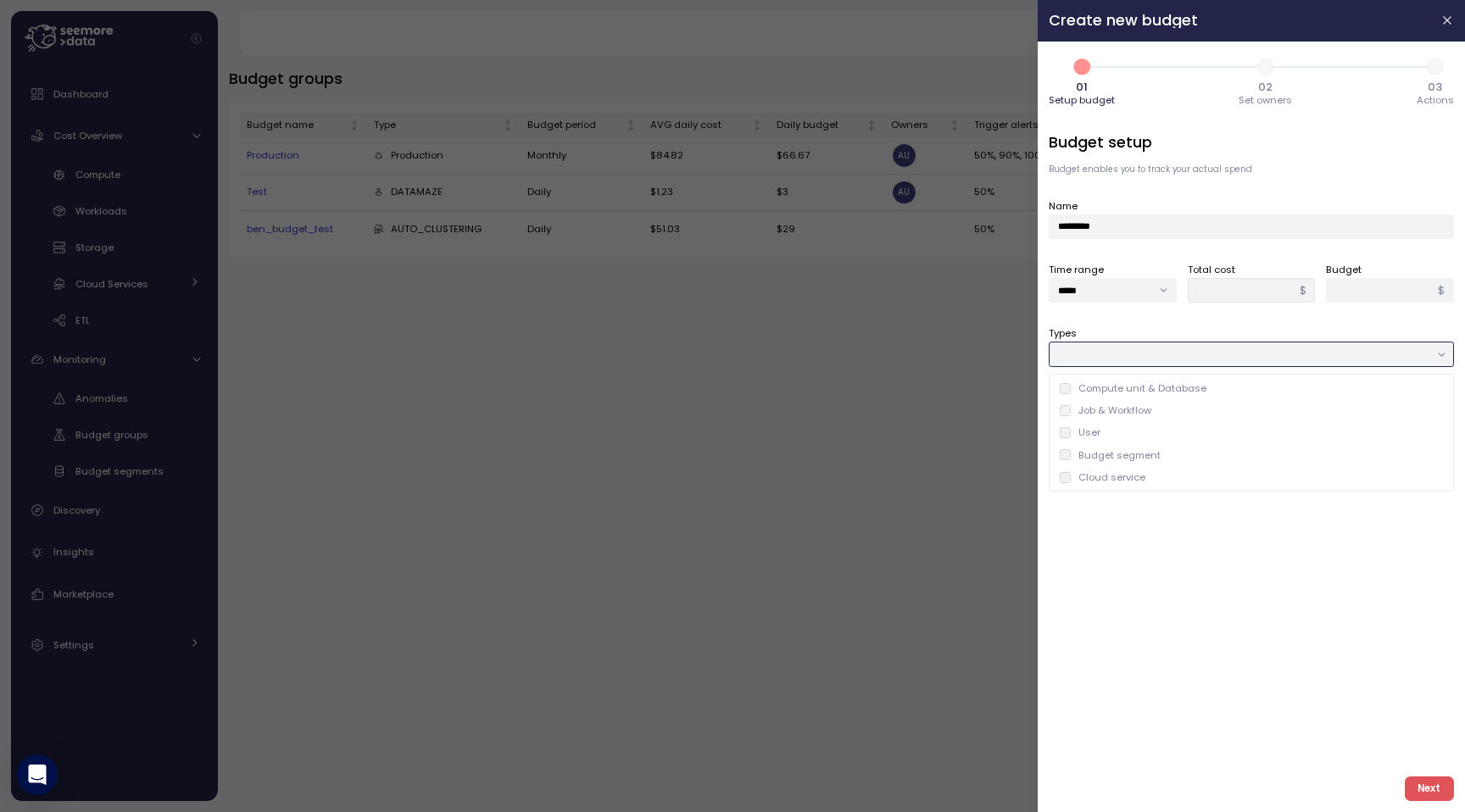
click at [1143, 412] on div "Job & Workflow" at bounding box center [1115, 410] width 73 height 14
type input "**********"
click at [1208, 417] on div at bounding box center [1252, 418] width 406 height 25
click at [1064, 455] on icon at bounding box center [1067, 454] width 11 height 11
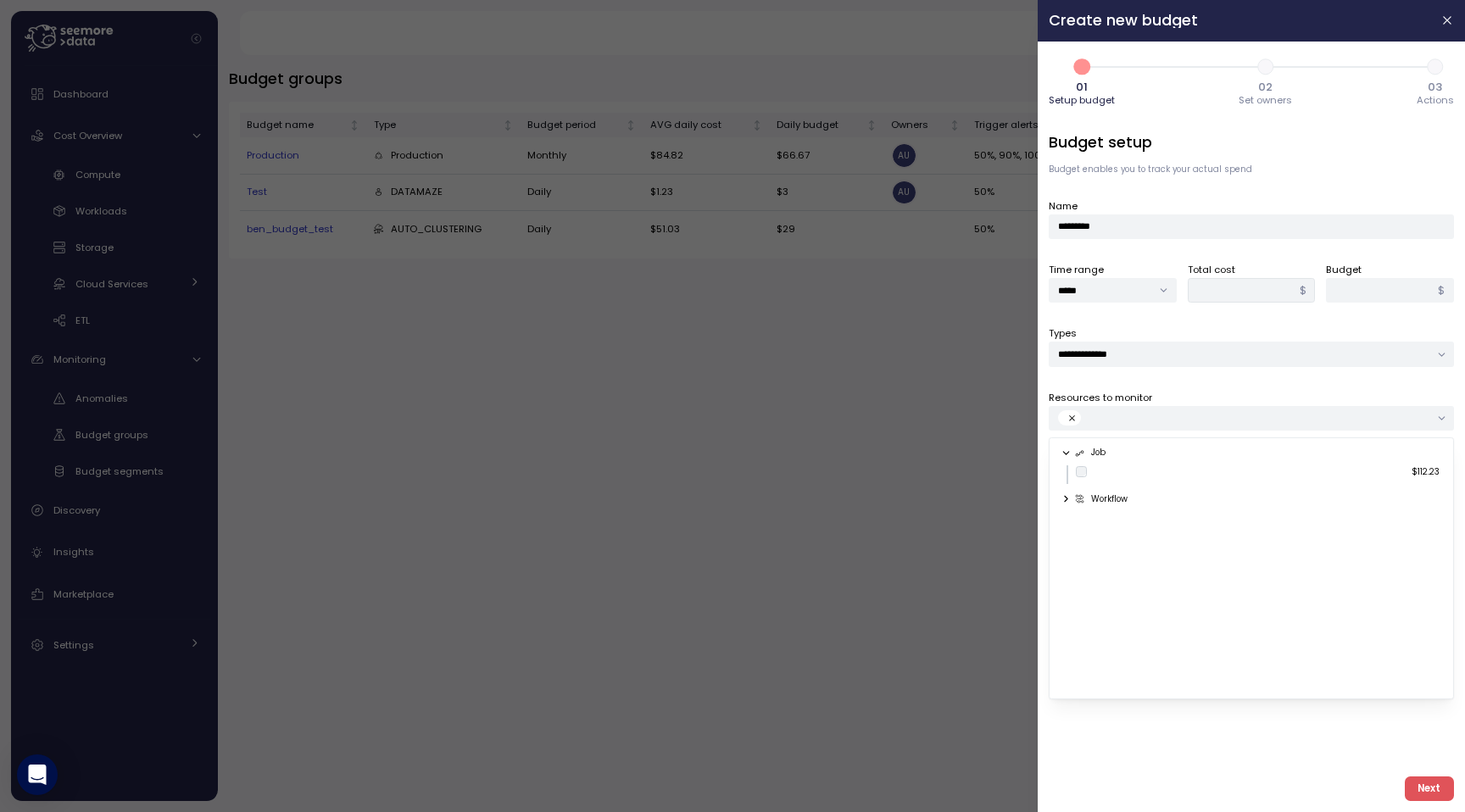
click at [1411, 785] on button "Next" at bounding box center [1429, 789] width 49 height 25
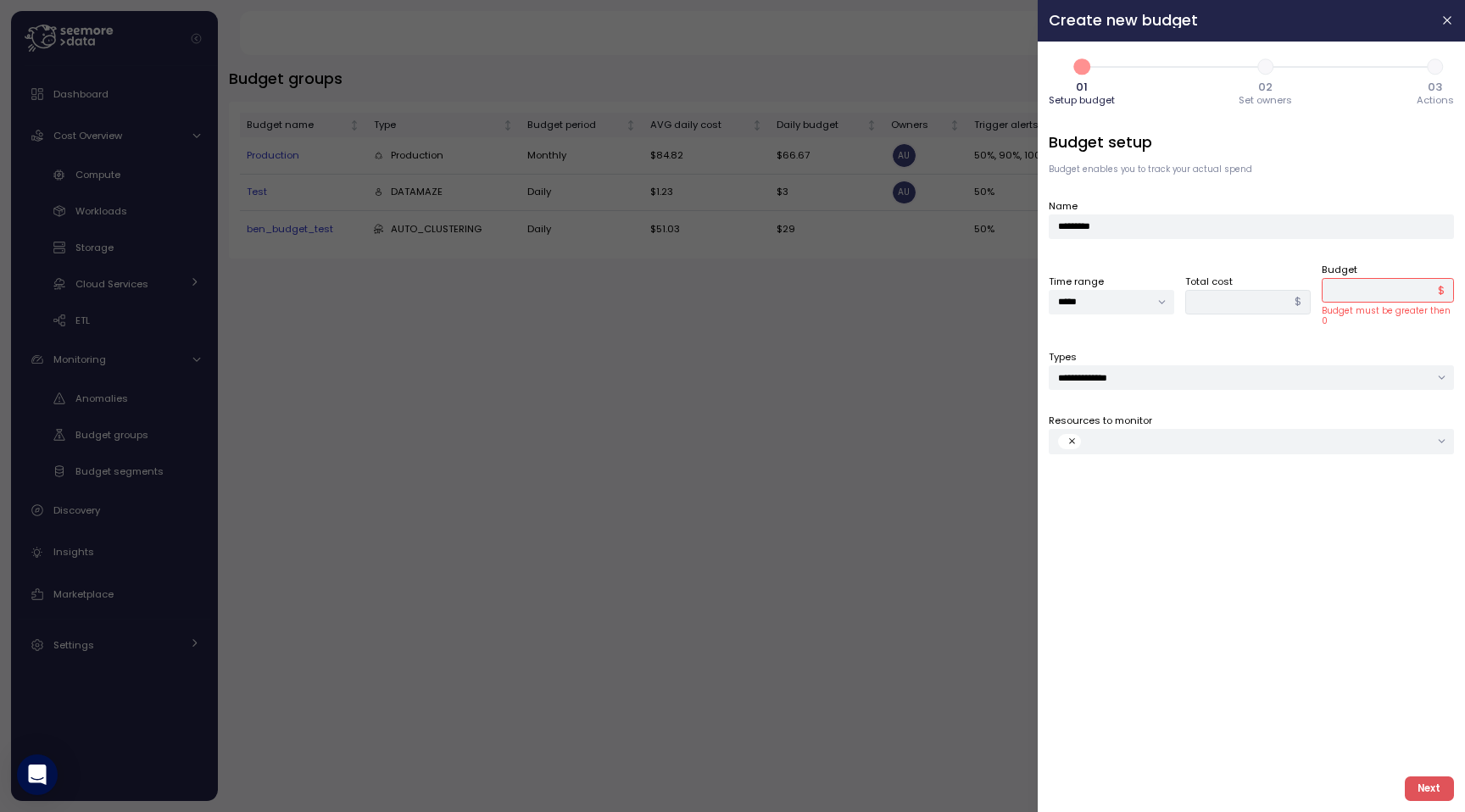
click at [1365, 282] on input "*" at bounding box center [1388, 290] width 132 height 25
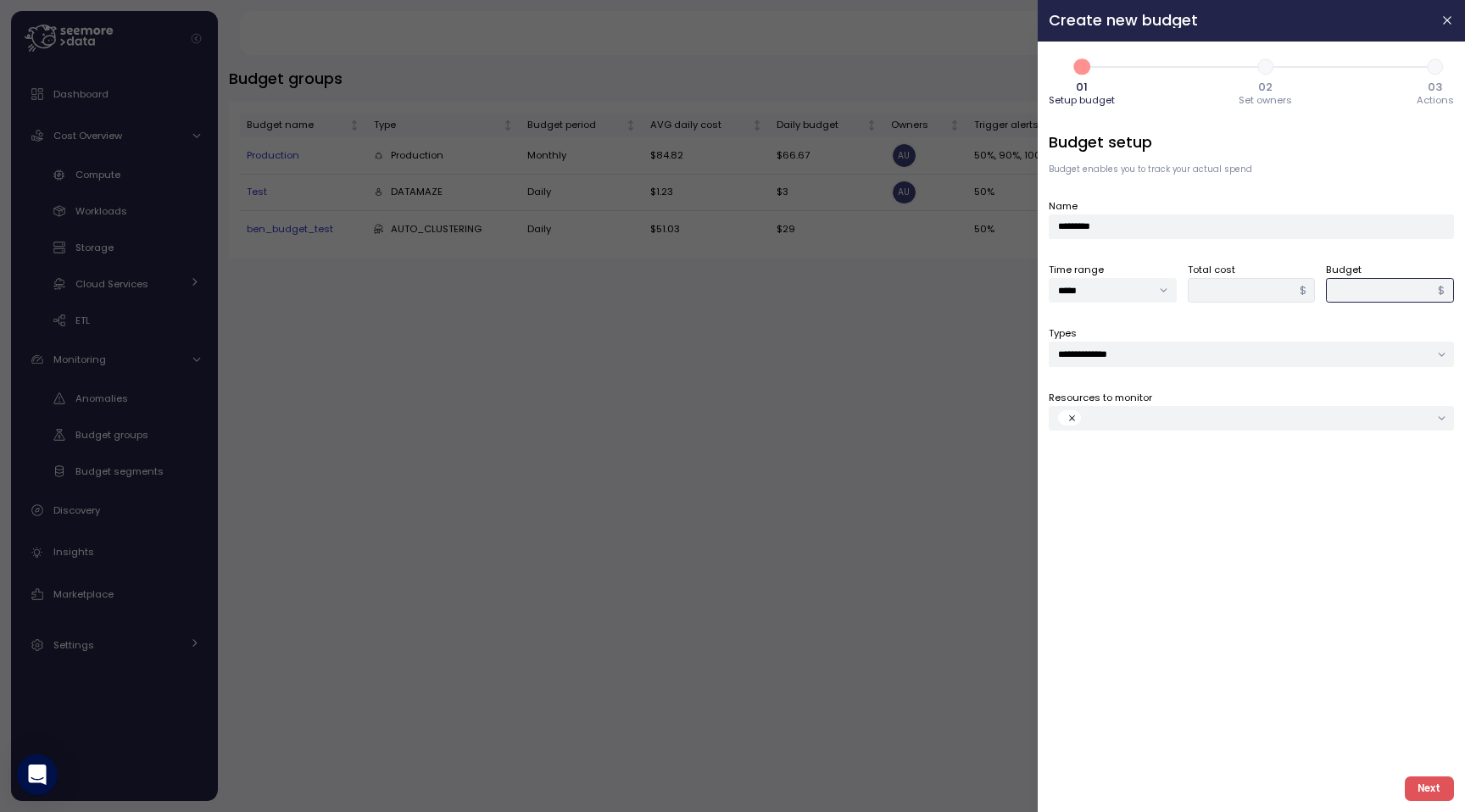
type input "**"
click at [1419, 796] on span "Next" at bounding box center [1429, 789] width 23 height 23
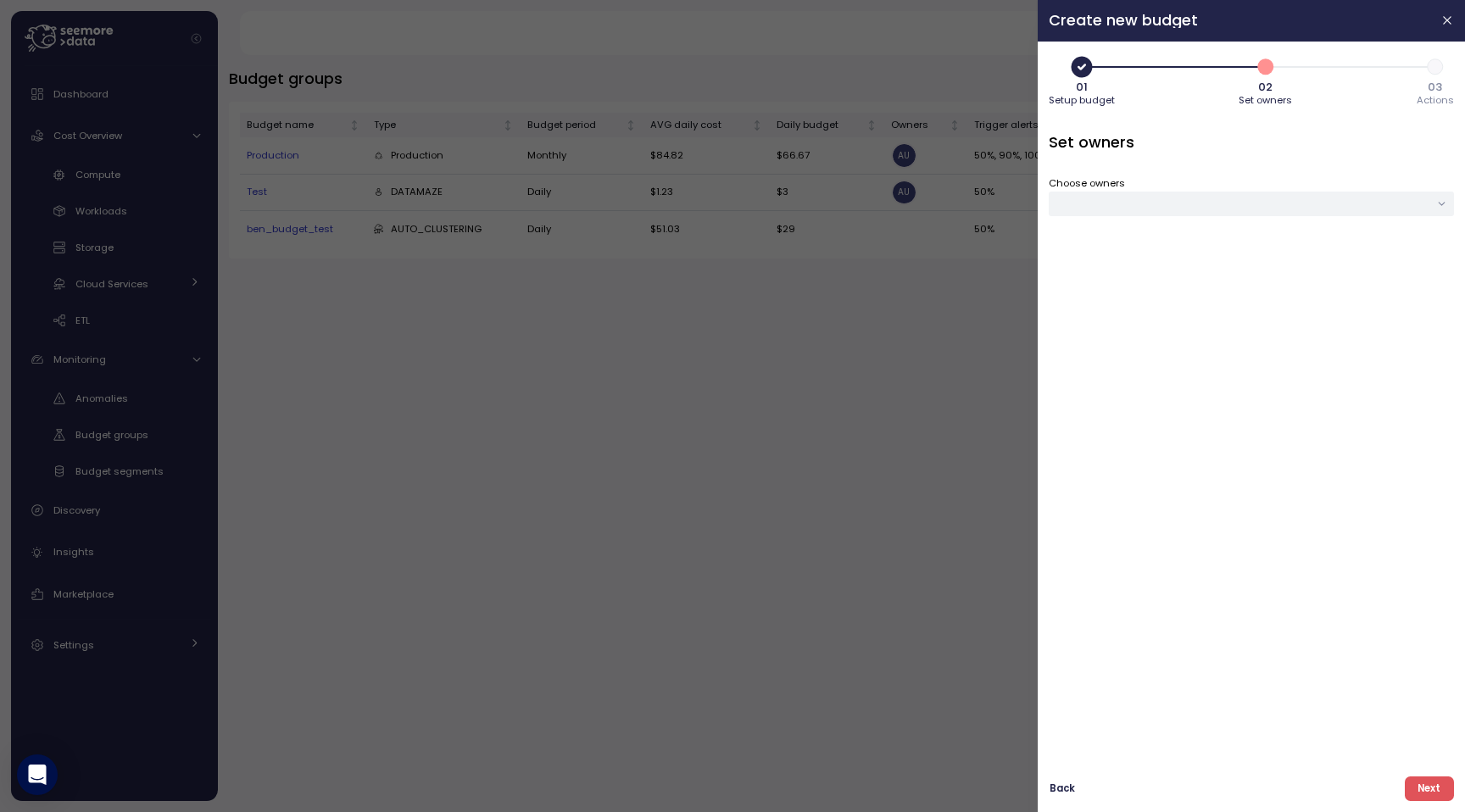
click at [1176, 204] on div at bounding box center [1252, 204] width 406 height 25
click at [1326, 304] on div "AU [PERSON_NAME]" at bounding box center [1351, 291] width 199 height 35
click at [1434, 793] on span "Next" at bounding box center [1429, 789] width 23 height 23
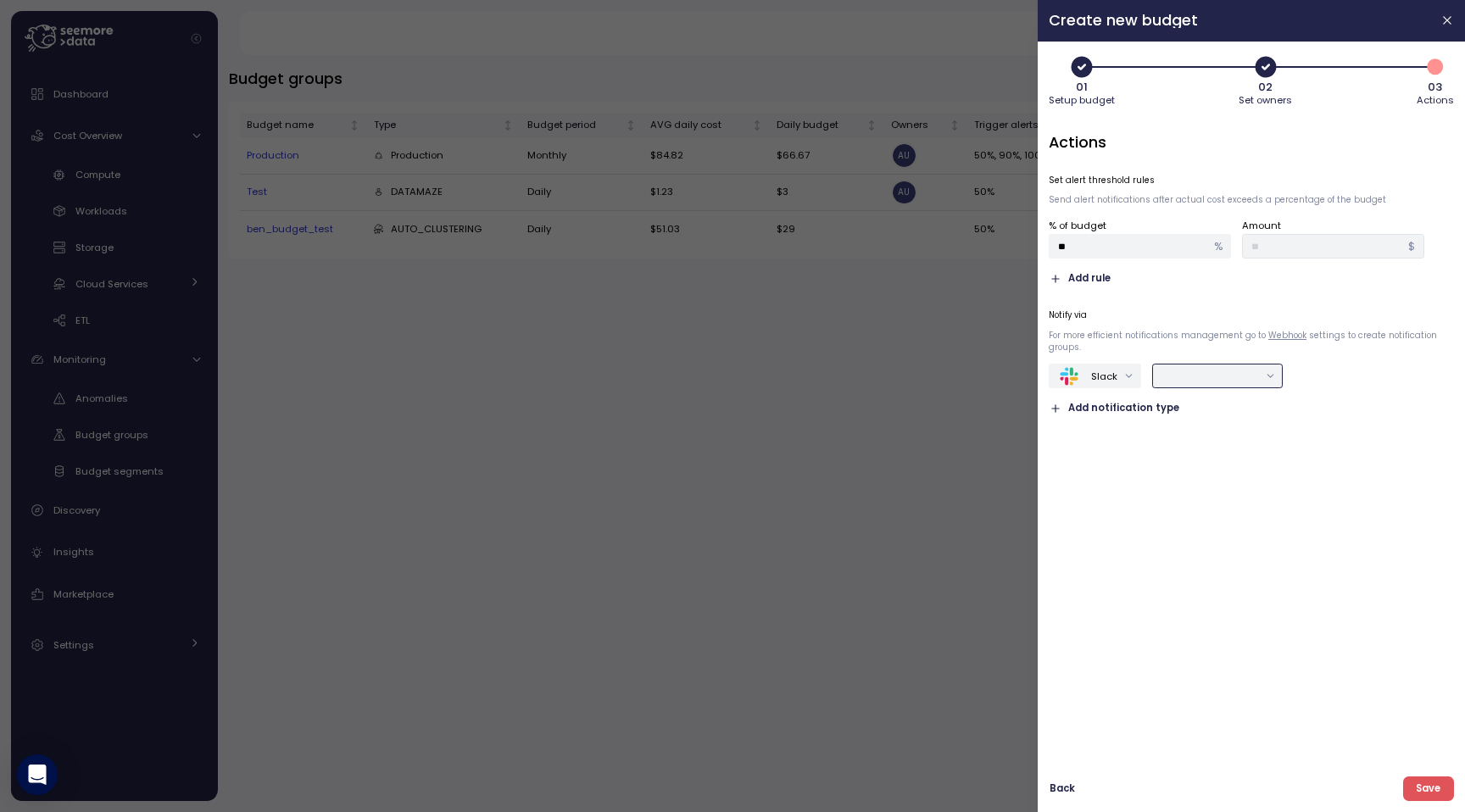
click at [1188, 388] on div at bounding box center [1218, 376] width 130 height 25
type input "*****"
click at [1404, 777] on button "Save" at bounding box center [1429, 789] width 51 height 25
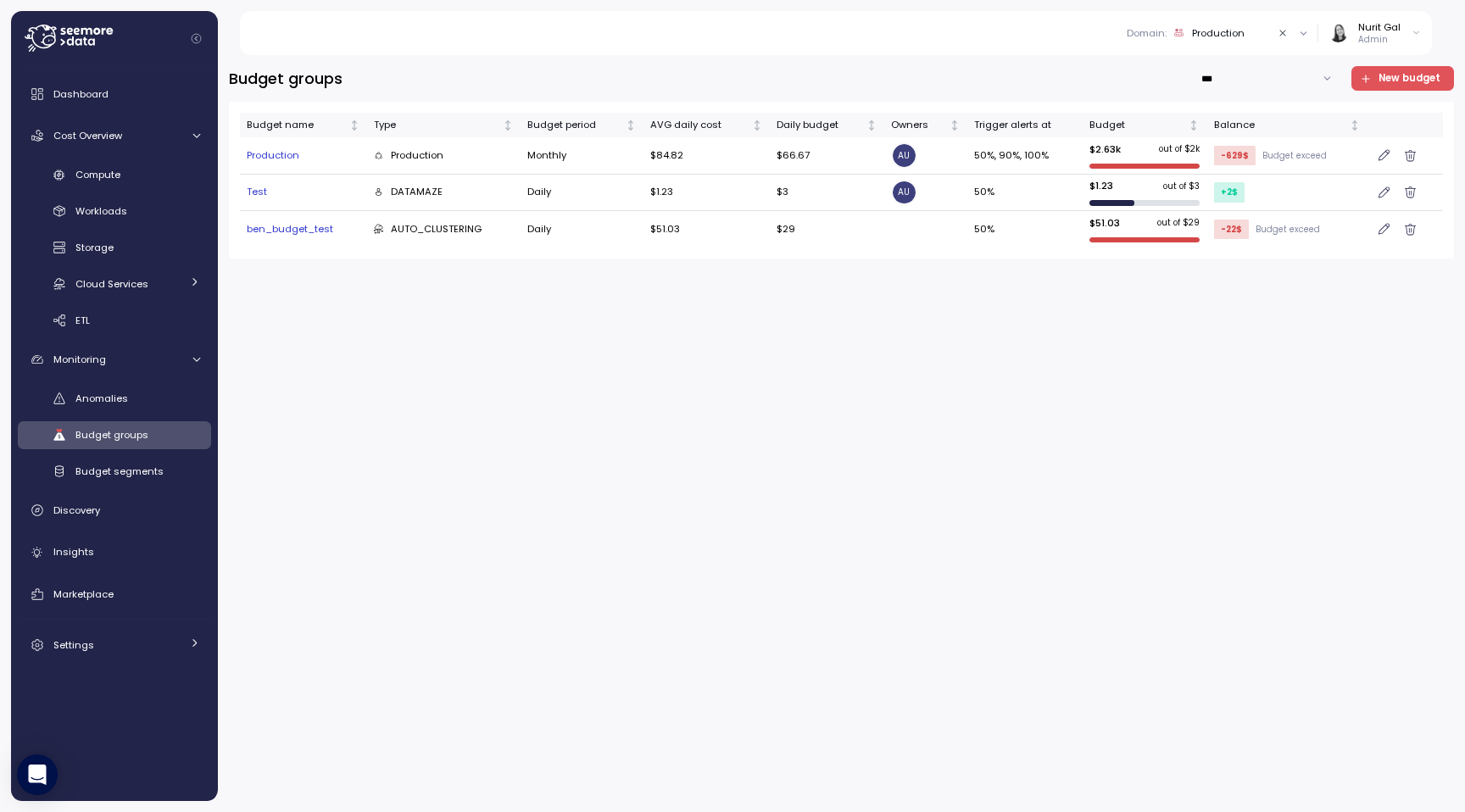
click at [1403, 82] on span "New budget" at bounding box center [1409, 78] width 62 height 23
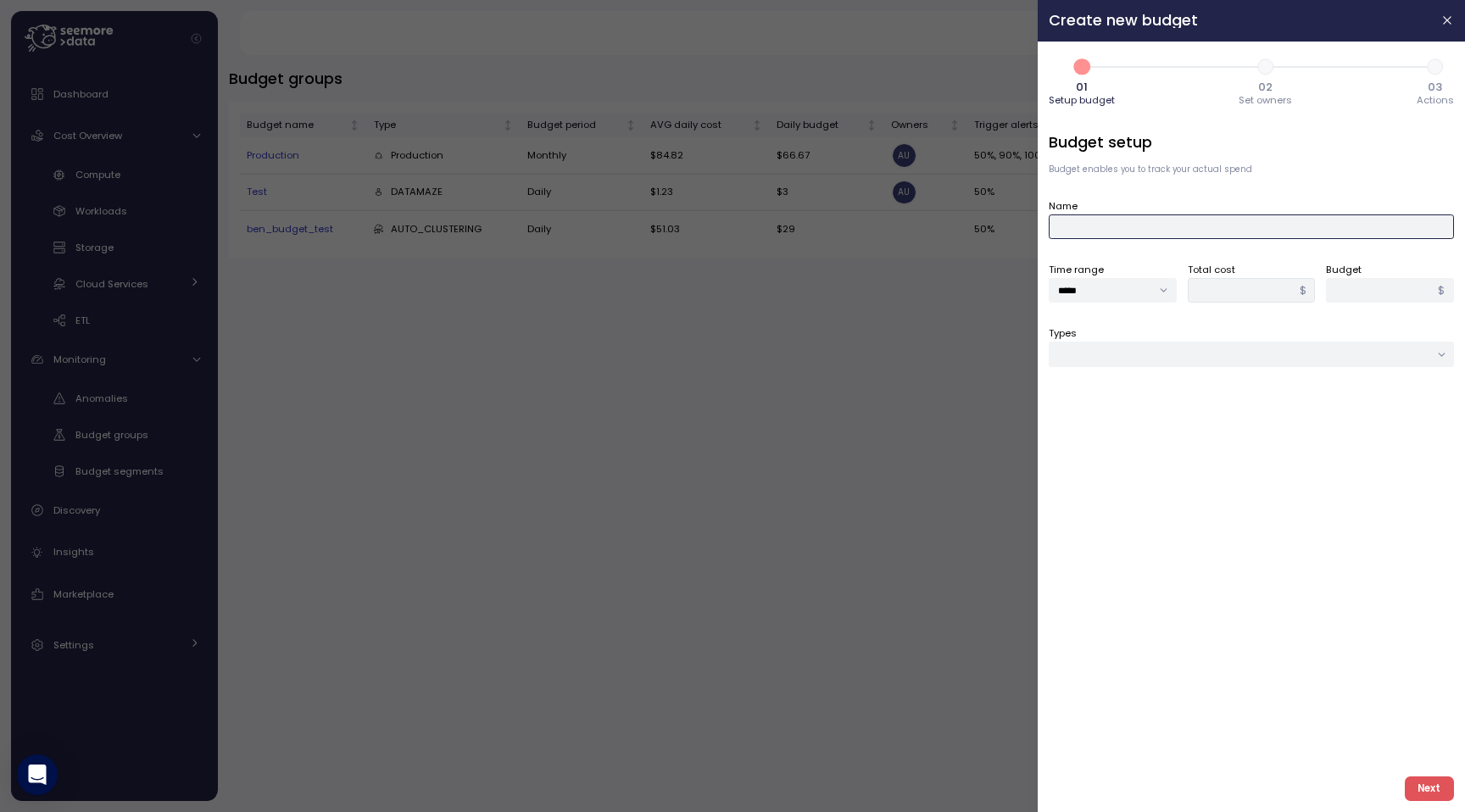
click at [1193, 222] on input "Name" at bounding box center [1252, 227] width 406 height 25
click at [302, 273] on div at bounding box center [732, 406] width 1465 height 812
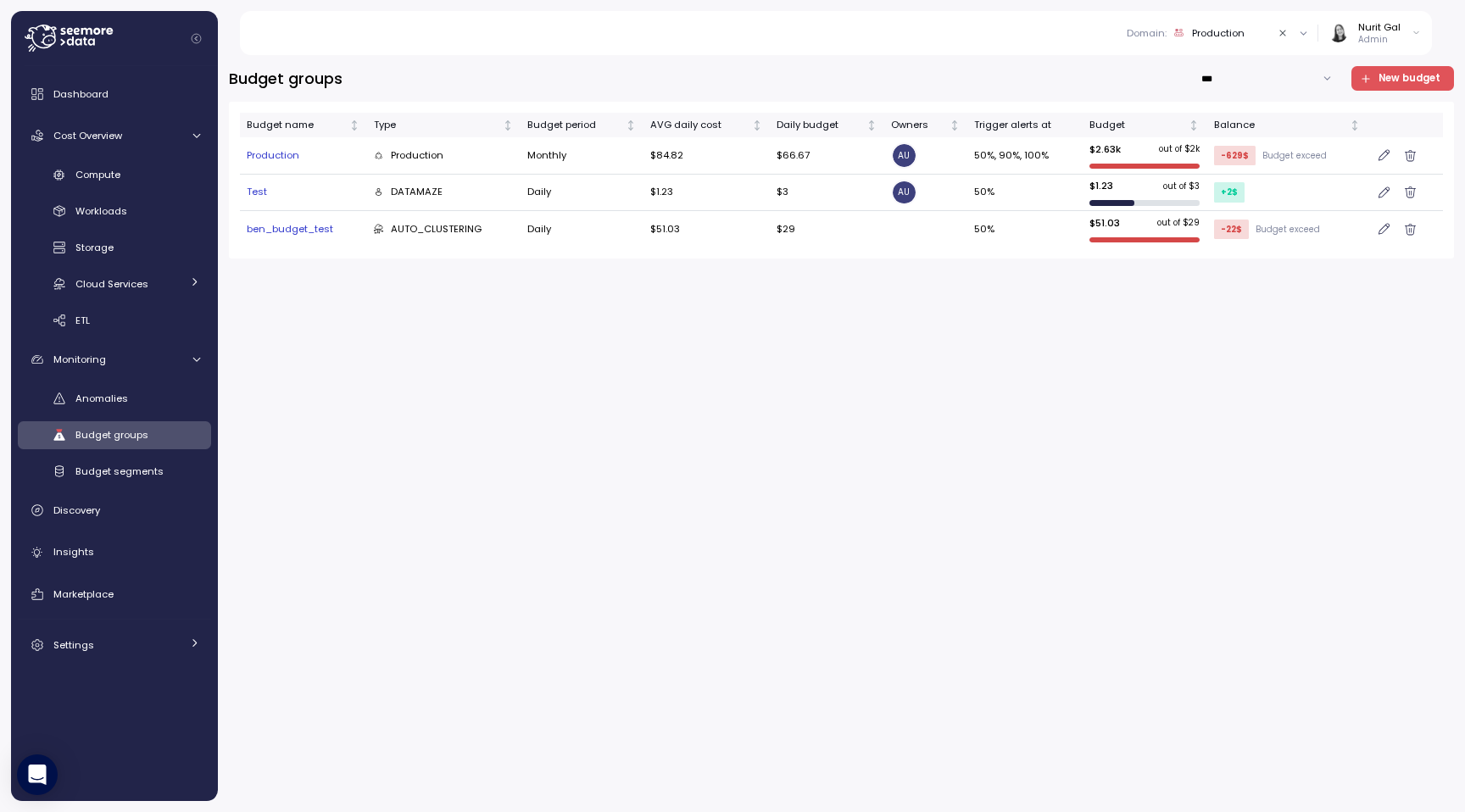
click at [1401, 67] on span "New budget" at bounding box center [1409, 78] width 62 height 23
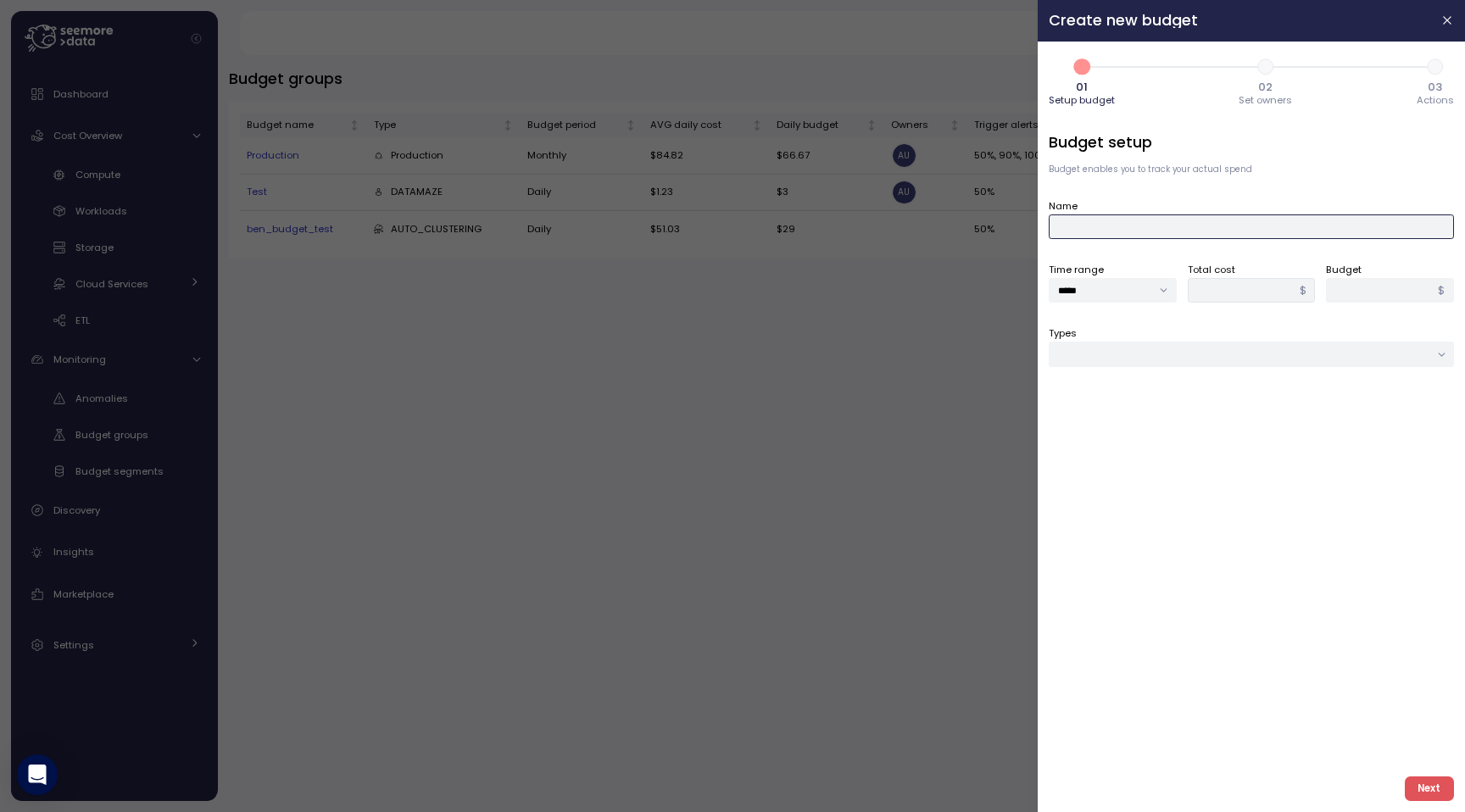
click at [1133, 217] on input "Name" at bounding box center [1252, 227] width 406 height 25
type input "*********"
click at [1083, 284] on input "*****" at bounding box center [1113, 290] width 128 height 25
click at [1219, 313] on div "Budget setup Budget enables you to track your actual spend Name ********* Time …" at bounding box center [1252, 447] width 406 height 631
click at [1313, 282] on div "$" at bounding box center [1304, 291] width 24 height 24
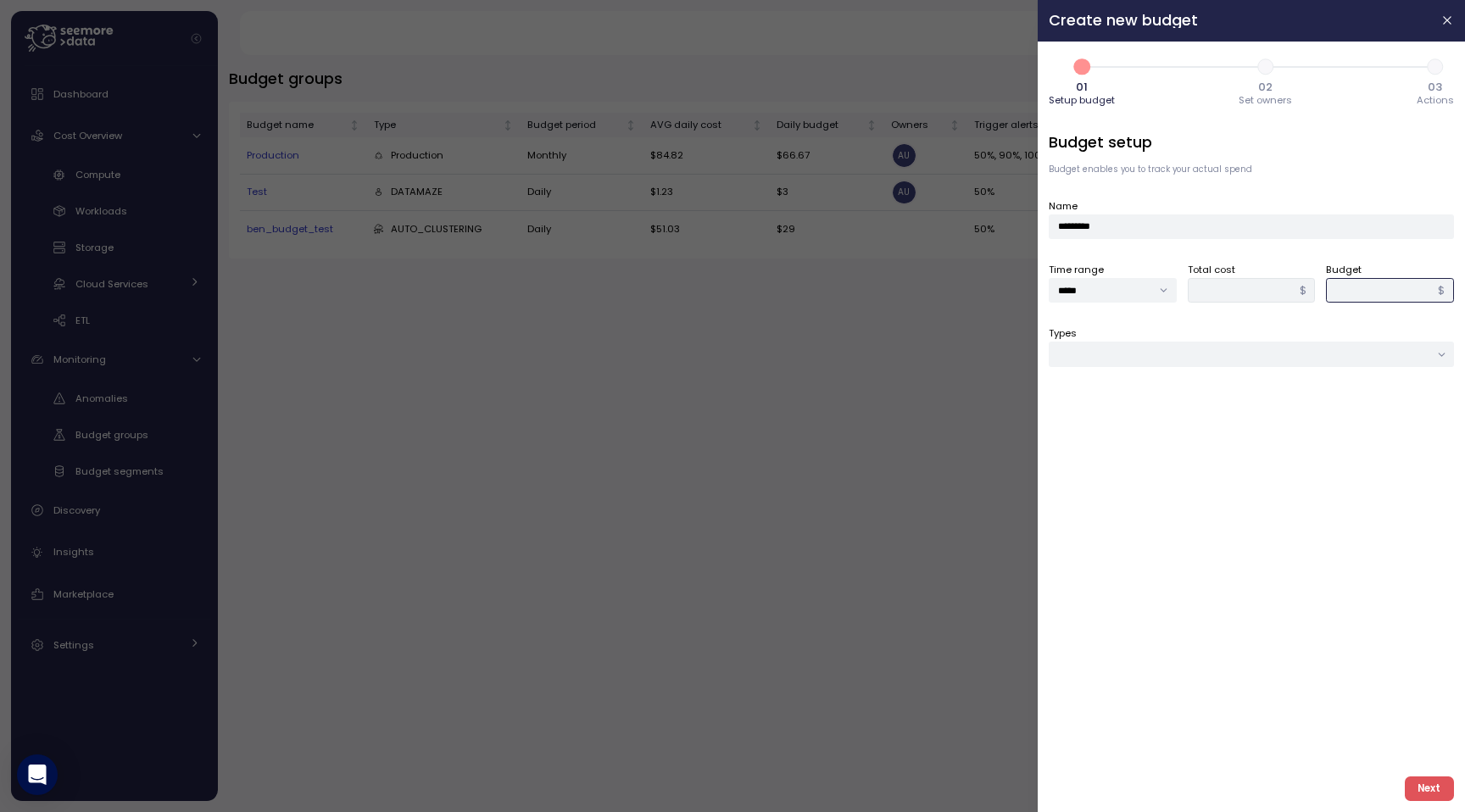
click at [1334, 282] on input "*" at bounding box center [1390, 290] width 128 height 25
type input "**"
click at [1251, 359] on input "Types" at bounding box center [1252, 354] width 406 height 25
click at [1176, 424] on div "User" at bounding box center [1251, 432] width 397 height 22
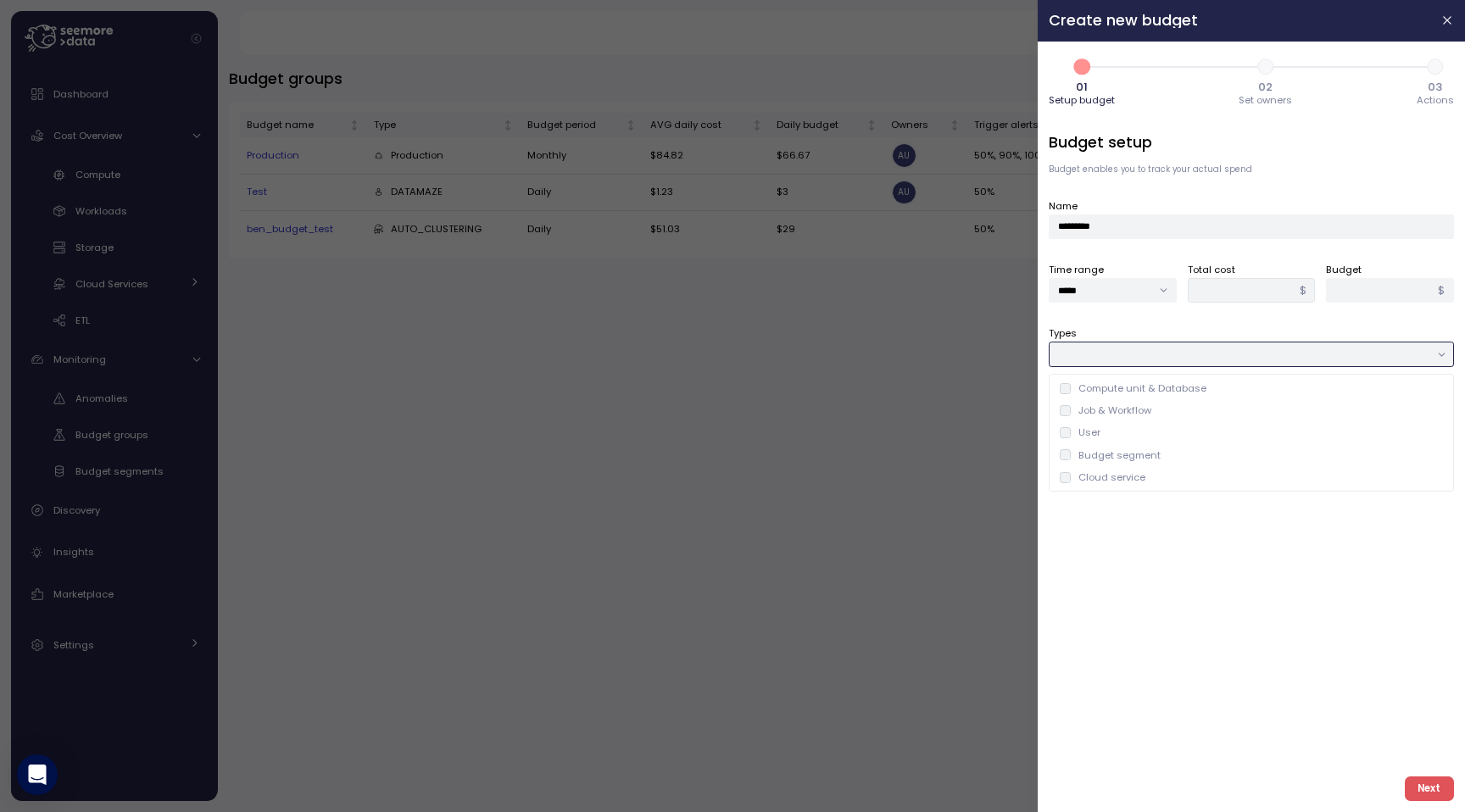
type input "****"
click at [1165, 421] on div at bounding box center [1252, 418] width 406 height 25
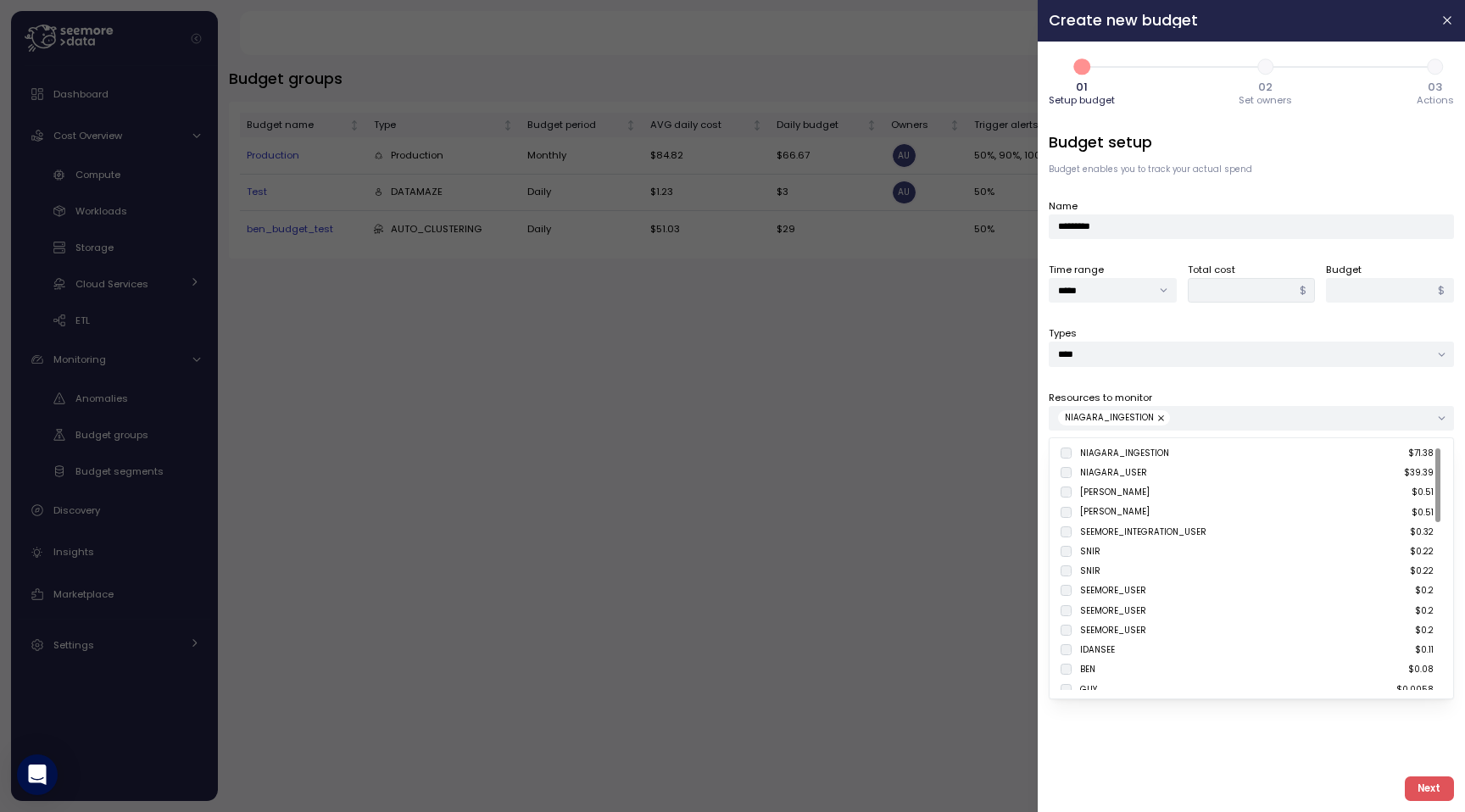
type input "*****"
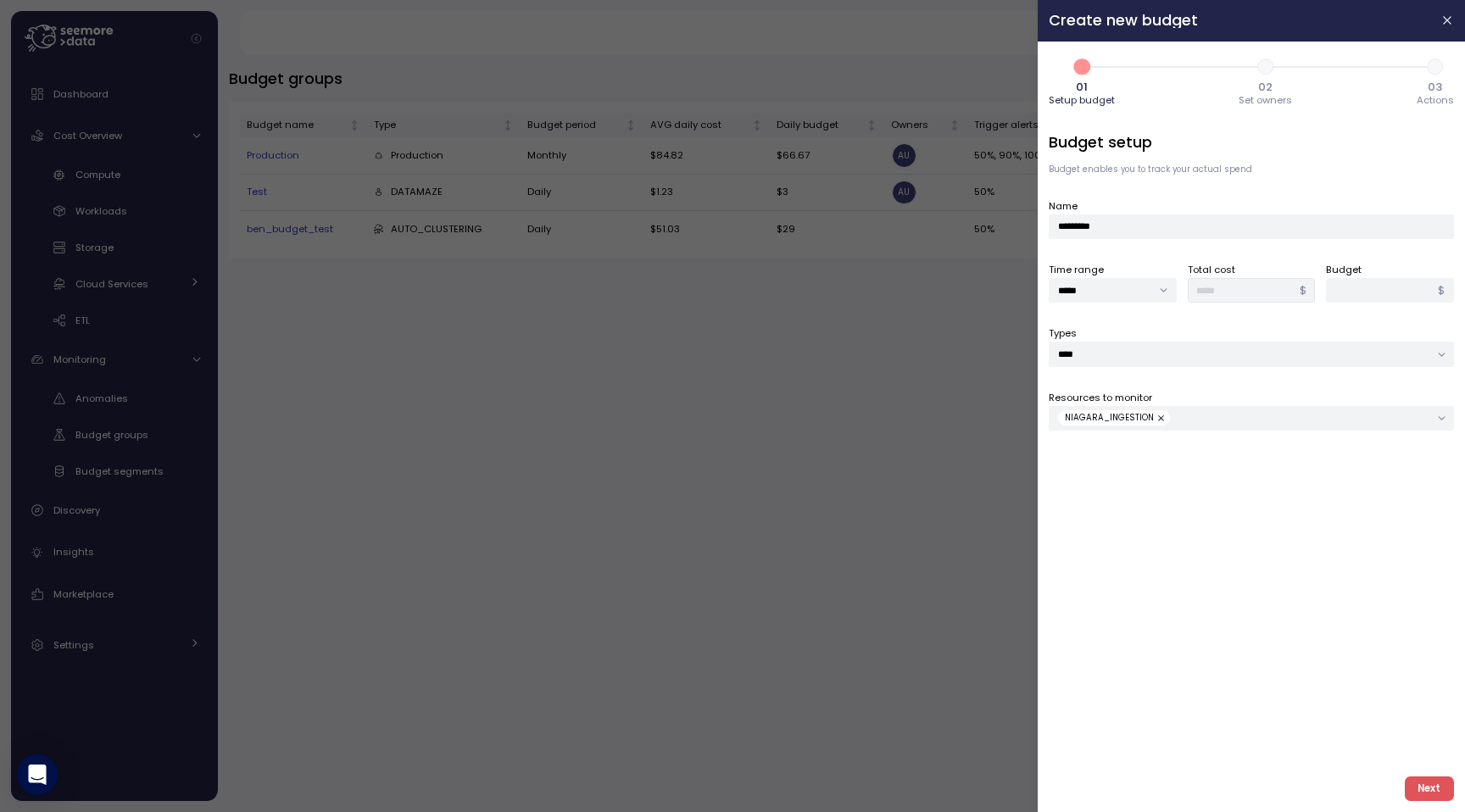
click at [1417, 782] on button "Next" at bounding box center [1429, 789] width 49 height 25
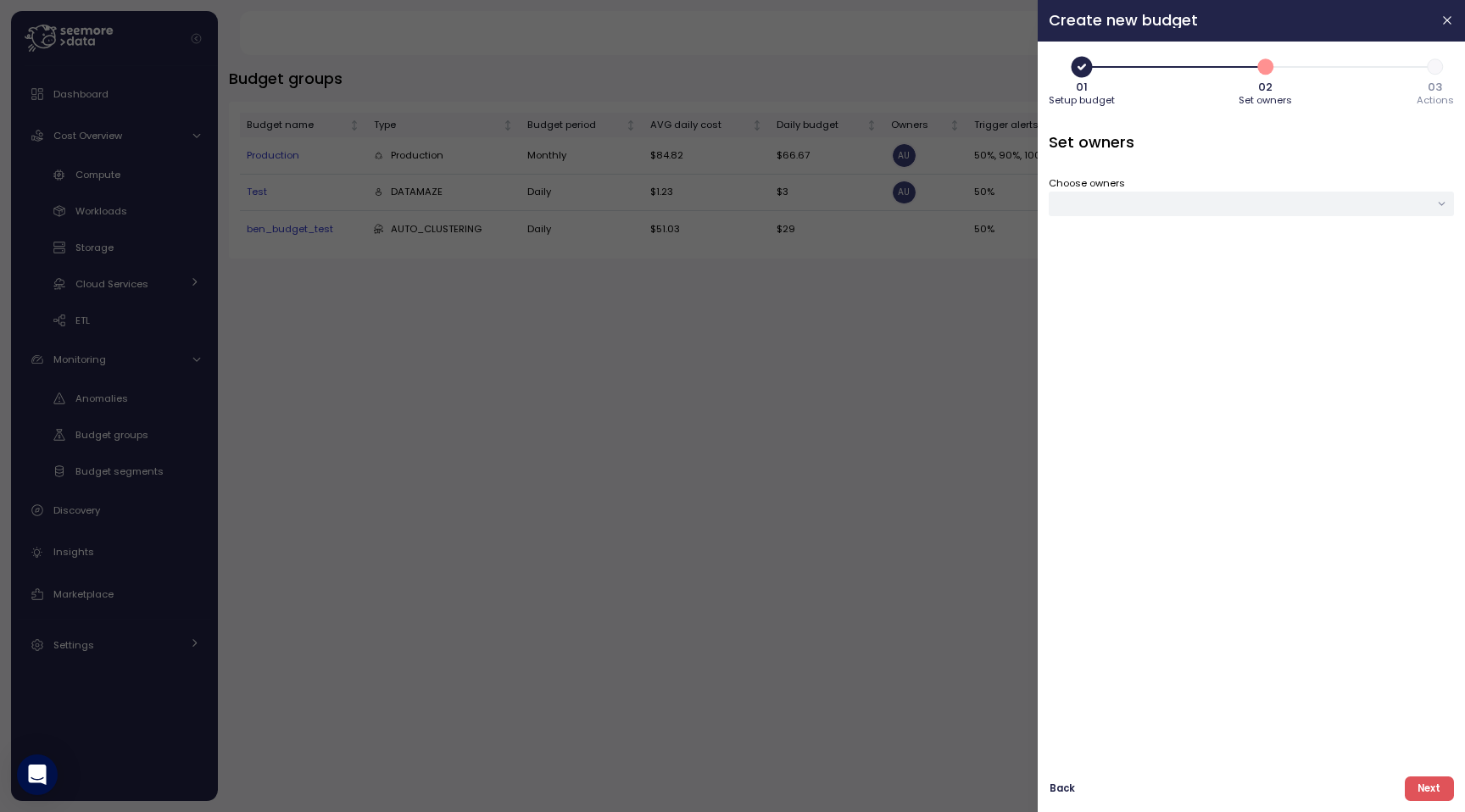
click at [1174, 204] on div at bounding box center [1252, 204] width 406 height 25
click at [1295, 285] on span "AU" at bounding box center [1287, 290] width 26 height 26
click at [1421, 331] on span "Save" at bounding box center [1421, 332] width 25 height 23
click at [1417, 781] on button "Next" at bounding box center [1429, 789] width 49 height 25
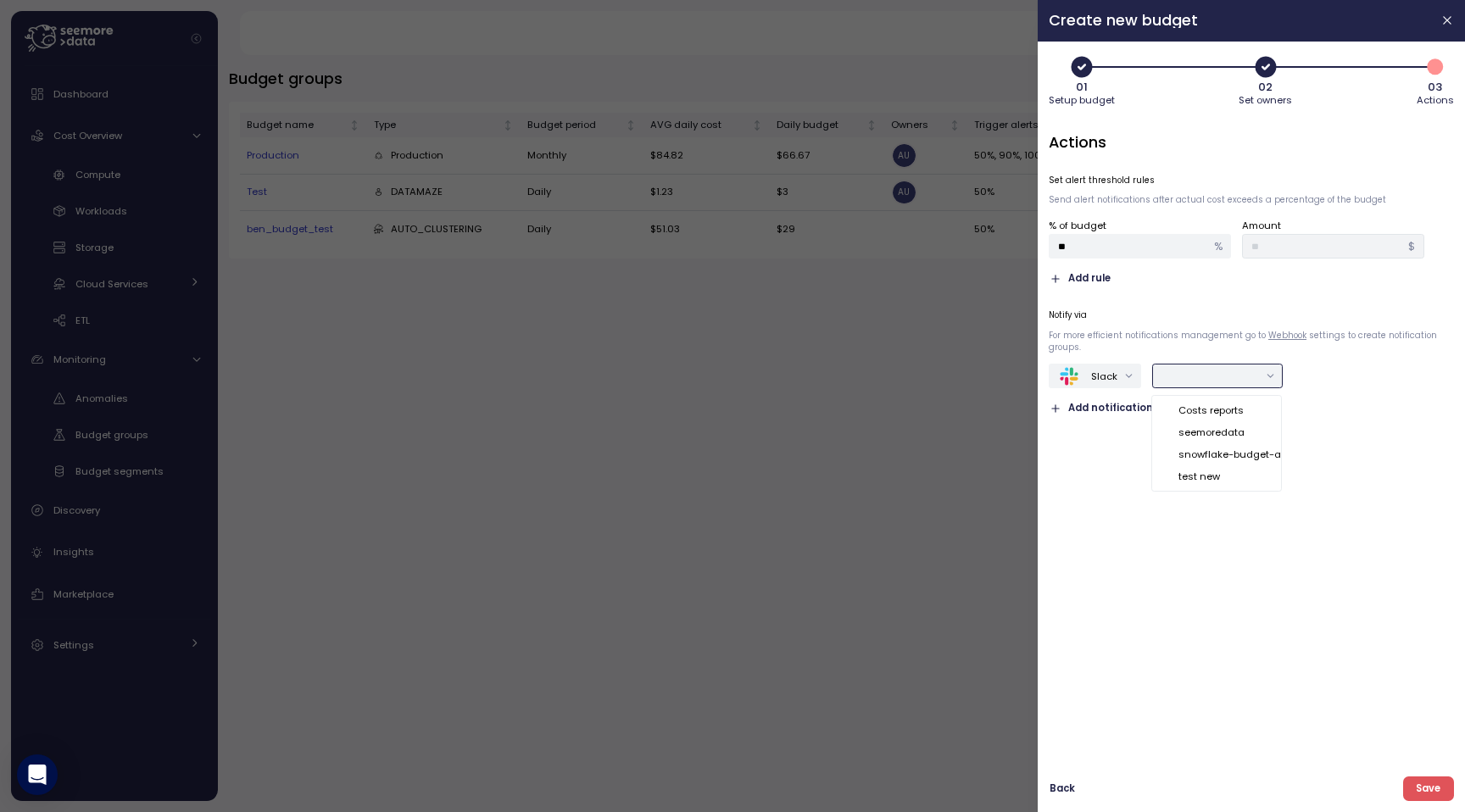
click at [1158, 372] on div at bounding box center [1218, 376] width 130 height 25
type input "*****"
click at [1089, 537] on div "Actions Set alert threshold rules Send alert notifications after actual cost ex…" at bounding box center [1252, 447] width 406 height 631
click at [1122, 409] on span "Add notification type" at bounding box center [1124, 407] width 111 height 16
click at [1102, 447] on span "Add notification type" at bounding box center [1124, 444] width 111 height 16
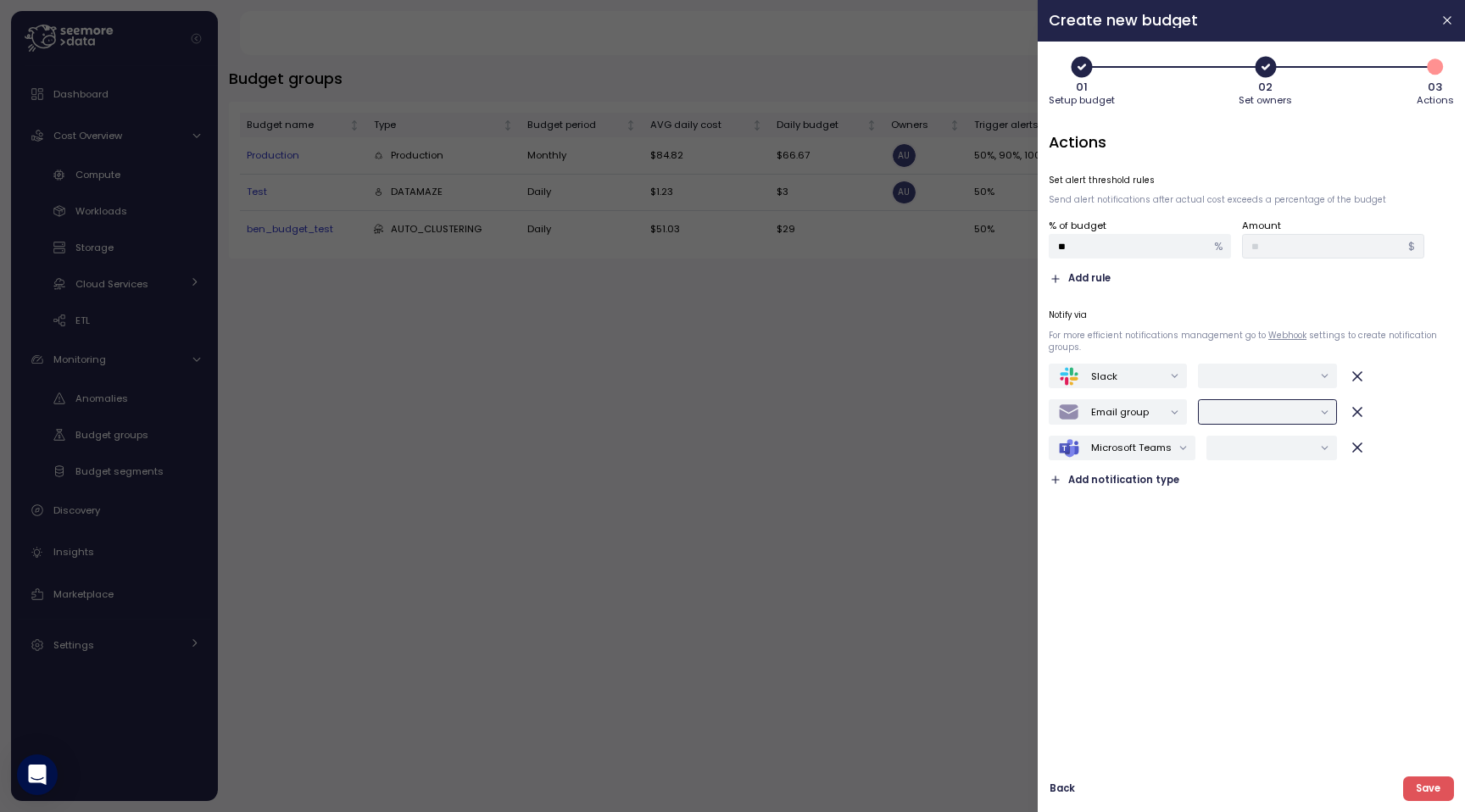
click at [1244, 418] on input "text" at bounding box center [1260, 412] width 106 height 15
click at [1094, 521] on div "Actions Set alert threshold rules Send alert notifications after actual cost ex…" at bounding box center [1252, 447] width 406 height 631
click at [1271, 449] on input "text" at bounding box center [1264, 447] width 96 height 15
click at [1231, 486] on div "Test" at bounding box center [1234, 481] width 37 height 14
click at [1161, 609] on div "Actions Set alert threshold rules Send alert notifications after actual cost ex…" at bounding box center [1252, 447] width 406 height 631
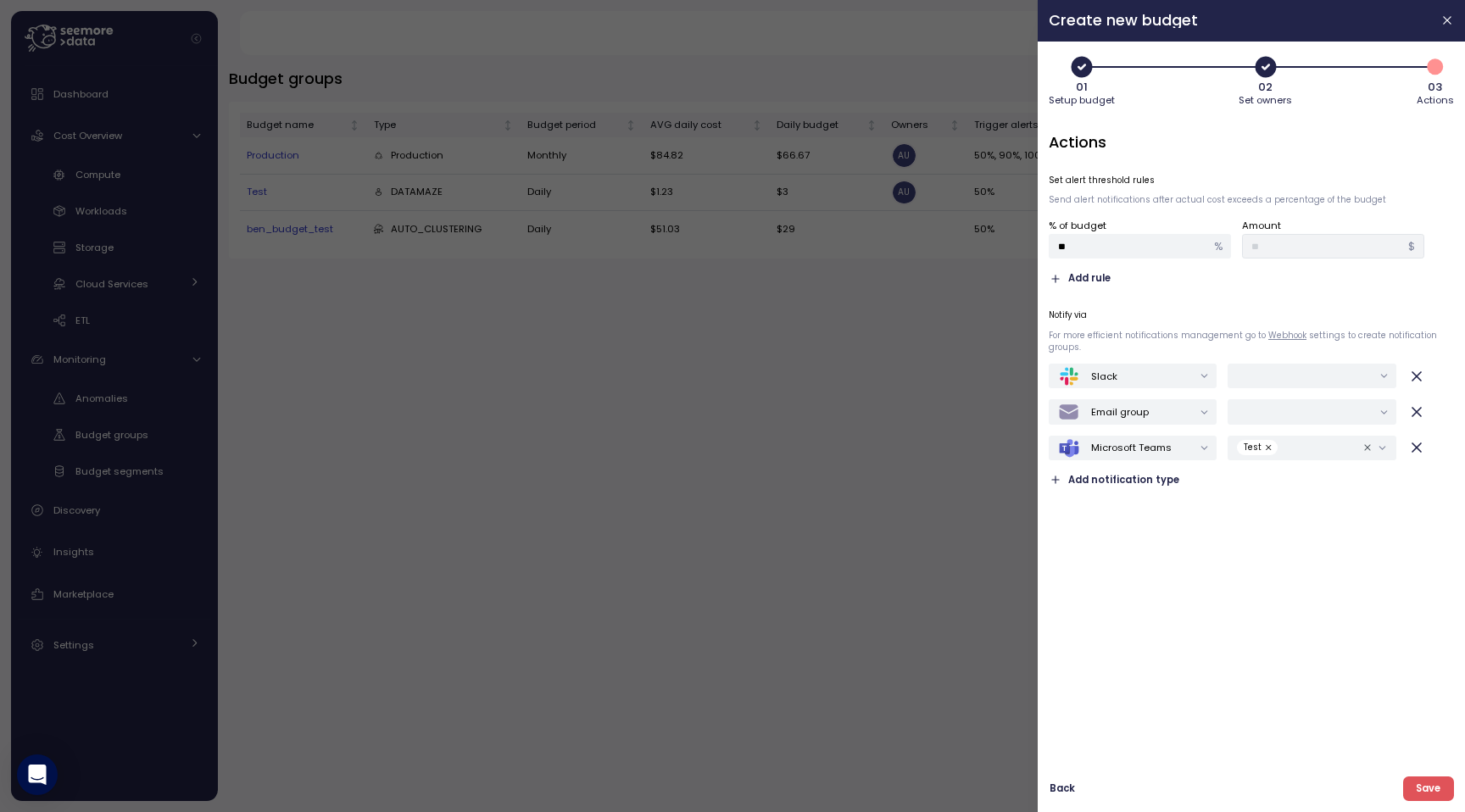
click at [420, 447] on div at bounding box center [732, 406] width 1465 height 812
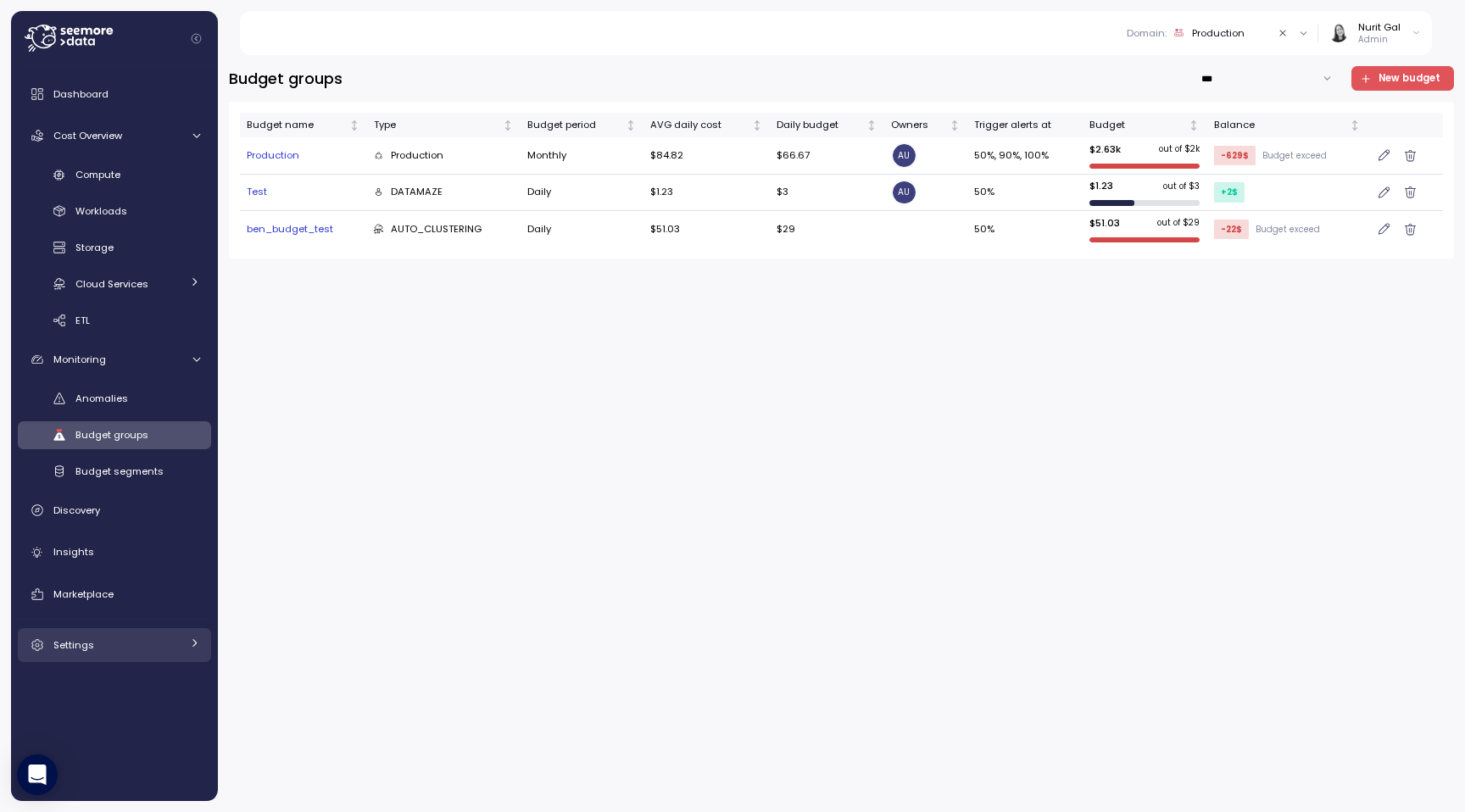
click at [61, 652] on div "Settings" at bounding box center [117, 645] width 127 height 17
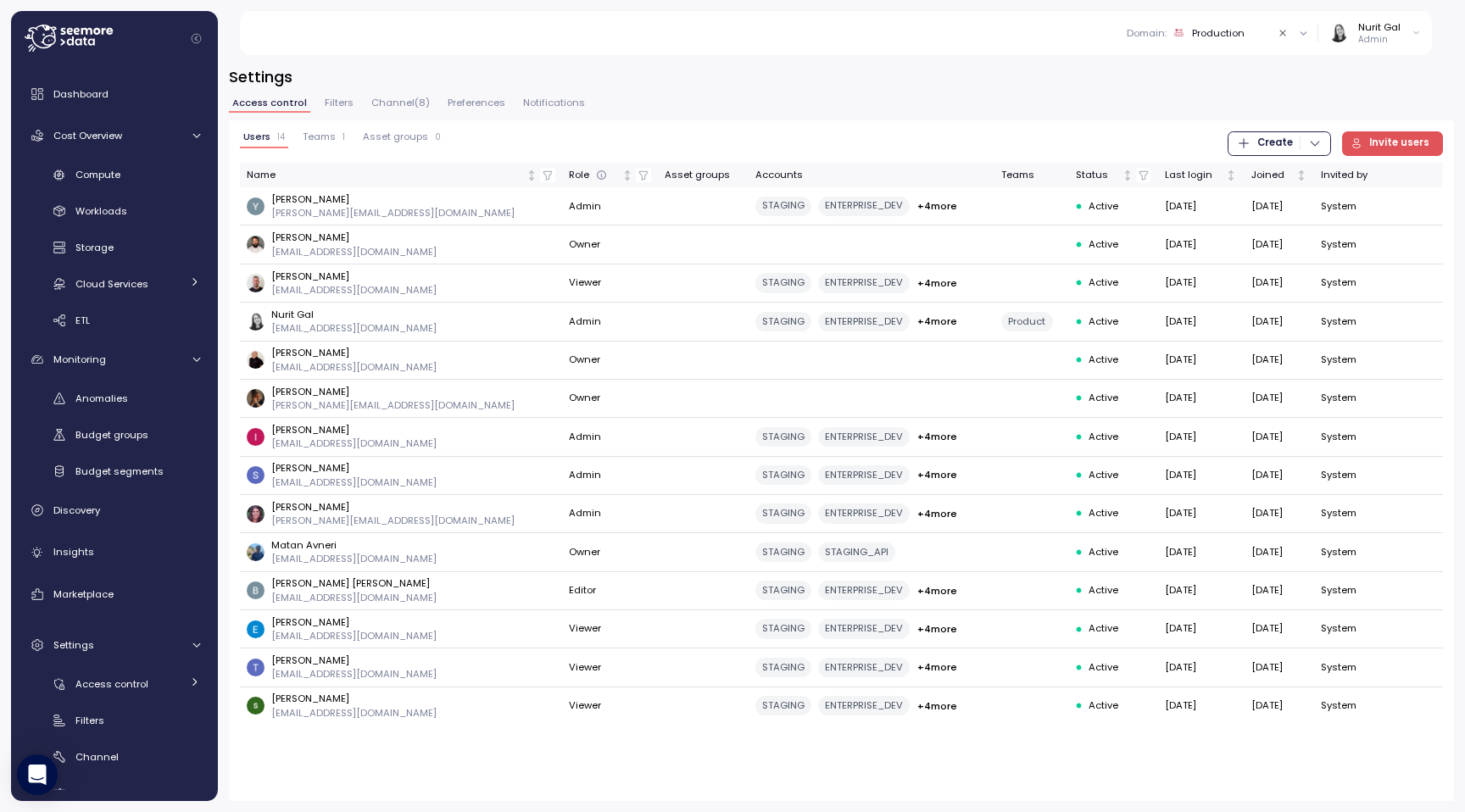
click at [445, 108] on button "Preferences" at bounding box center [477, 106] width 65 height 15
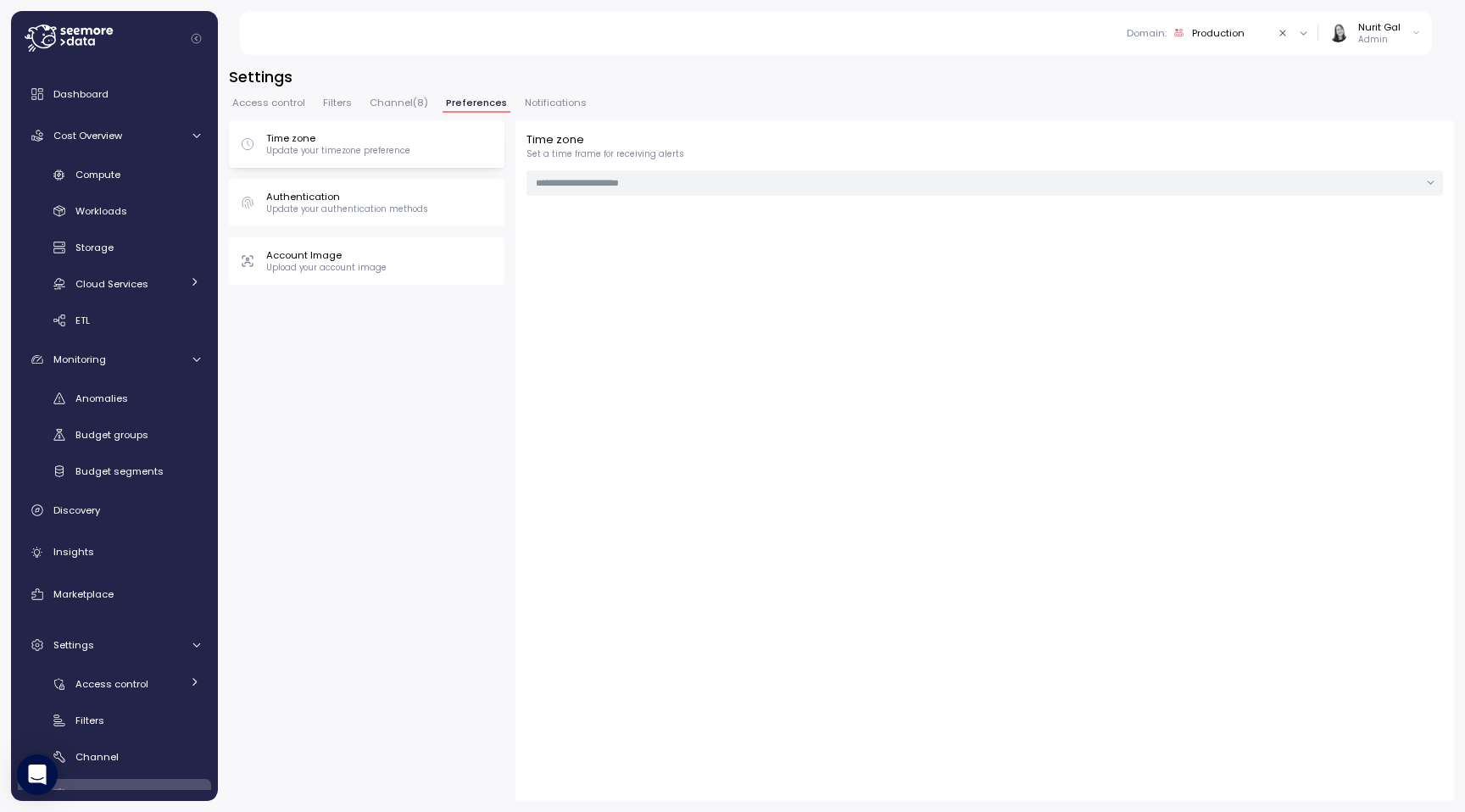
type input "******"
click at [378, 107] on span "Channel ( 8 )" at bounding box center [398, 103] width 58 height 9
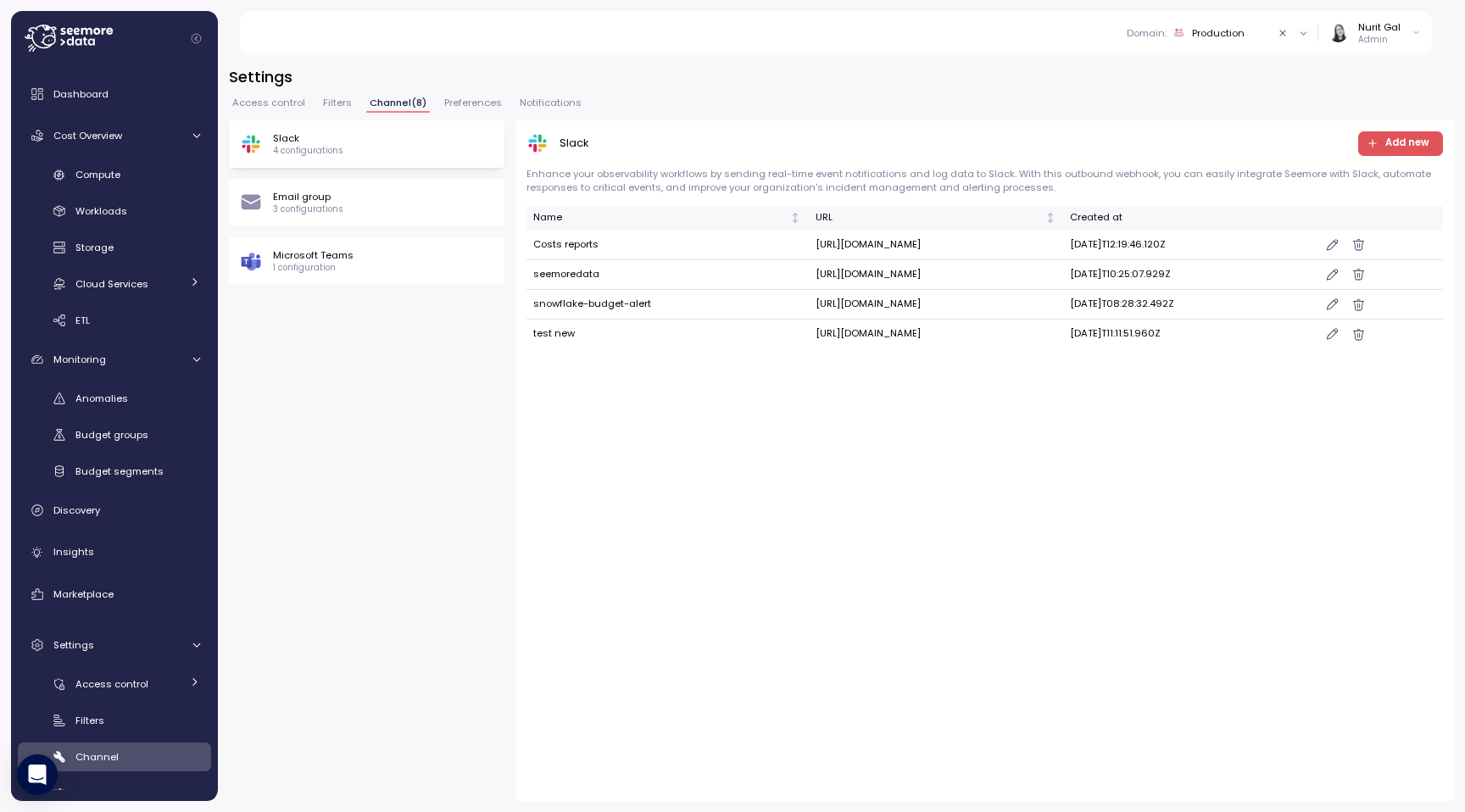
click at [510, 434] on div "Slack 4 configurations Email group 3 configurations Microsoft Teams 1 configura…" at bounding box center [841, 460] width 1225 height 681
click at [393, 262] on div "Microsoft Teams 1 configuration" at bounding box center [367, 260] width 254 height 25
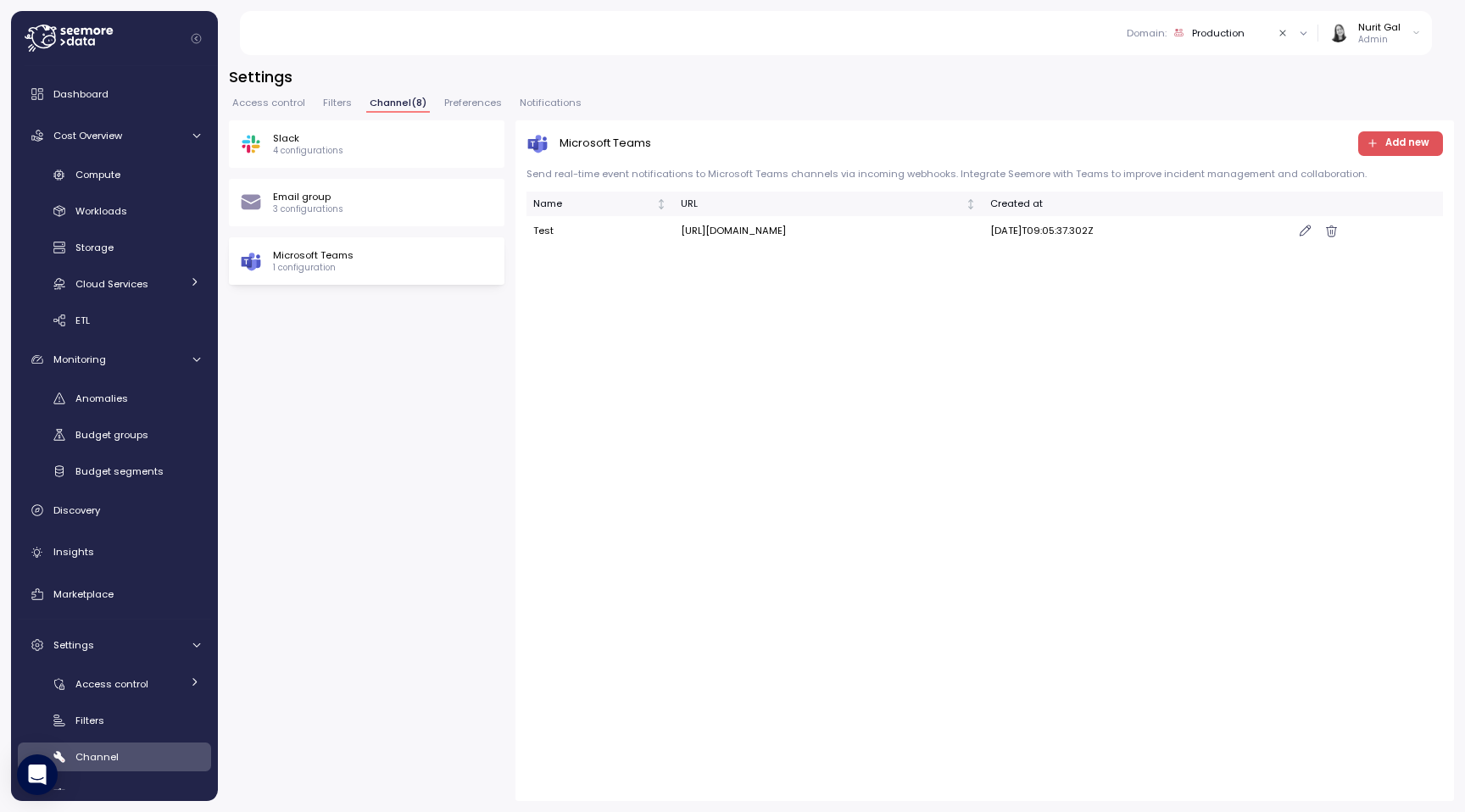
click at [344, 165] on div "Slack 4 configurations" at bounding box center [367, 144] width 276 height 47
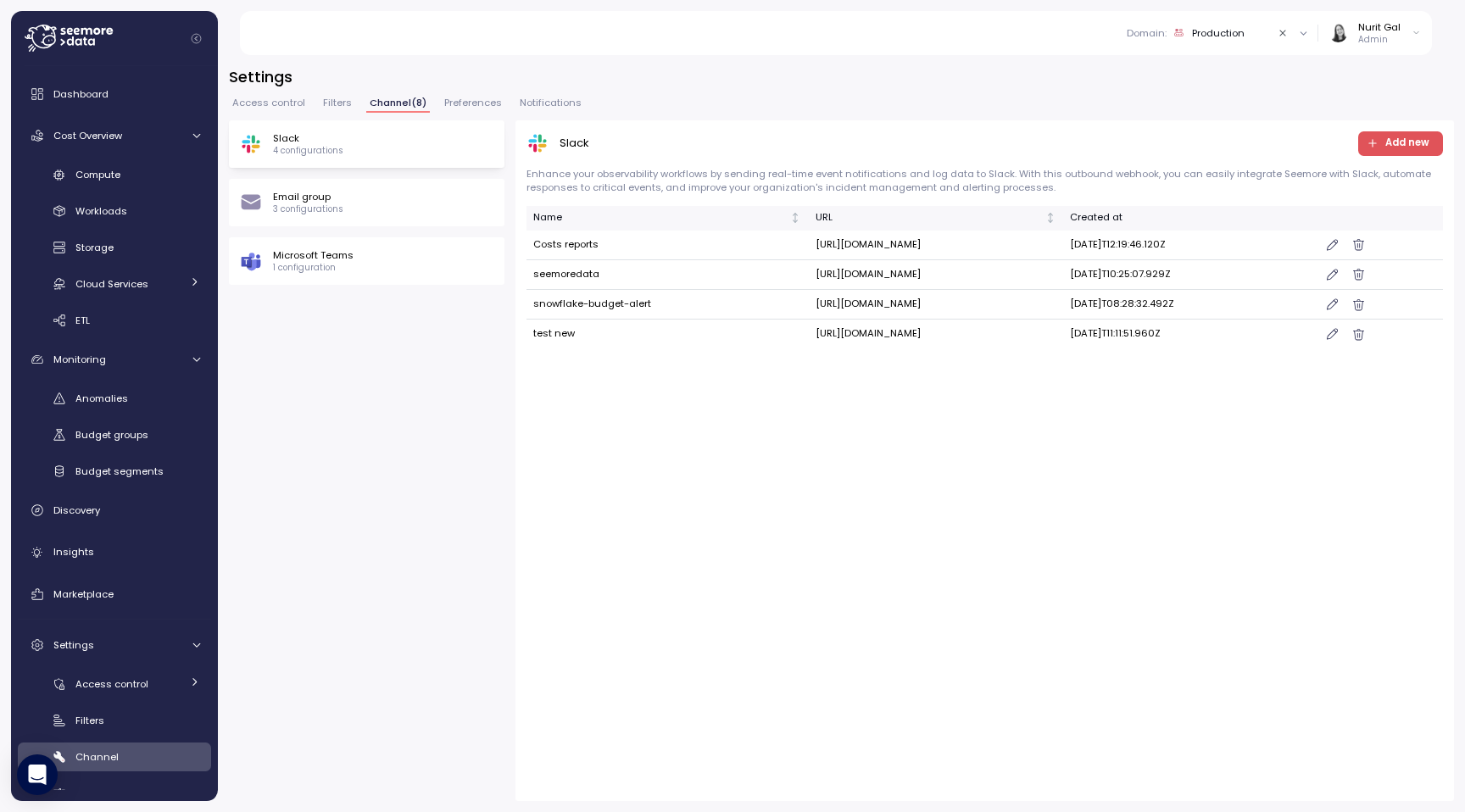
click at [508, 524] on div "Slack 4 configurations Email group 3 configurations Microsoft Teams 1 configura…" at bounding box center [841, 460] width 1225 height 681
click at [1395, 131] on button "Add new" at bounding box center [1401, 144] width 85 height 25
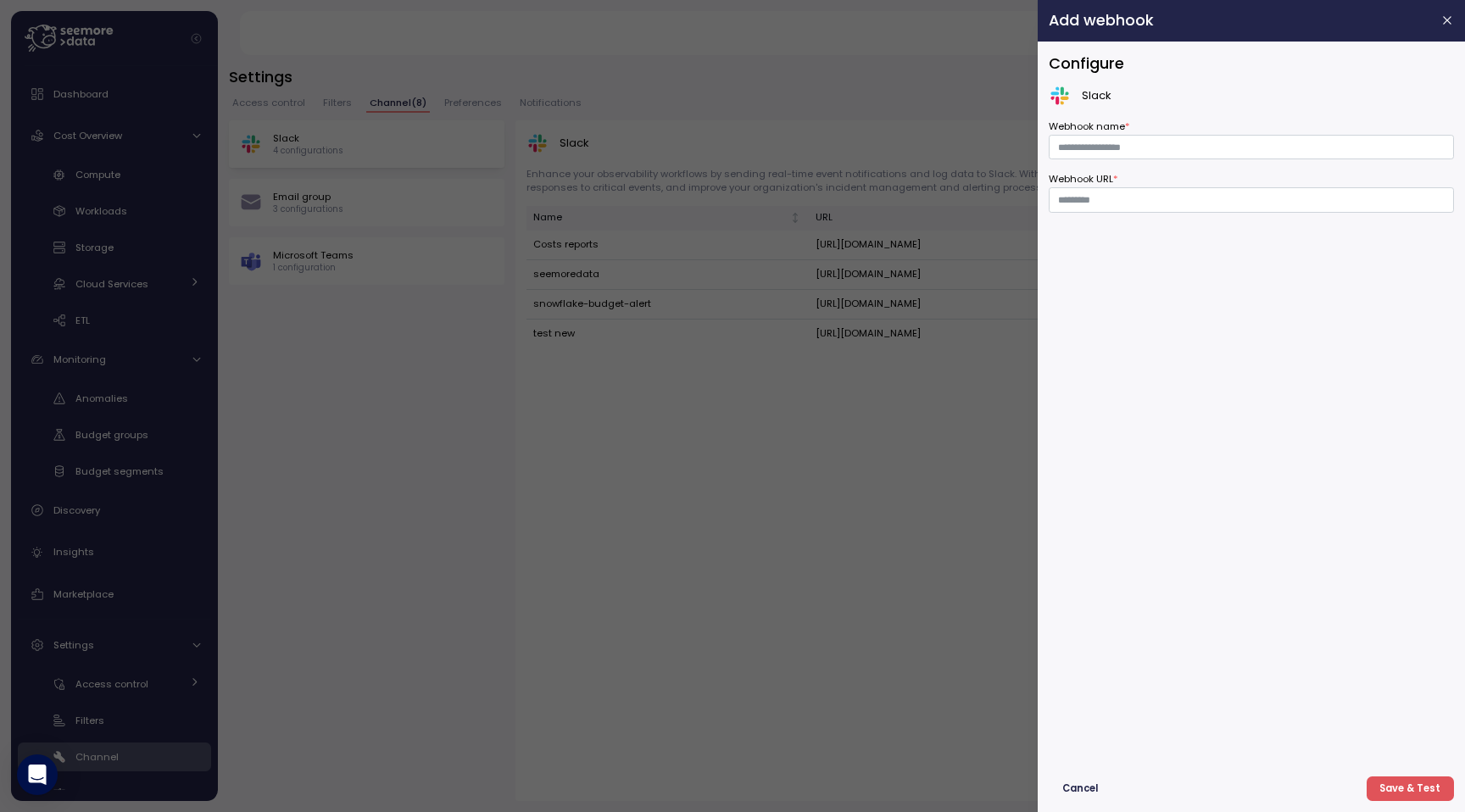
click at [972, 114] on div at bounding box center [732, 406] width 1465 height 812
